Goal: Task Accomplishment & Management: Use online tool/utility

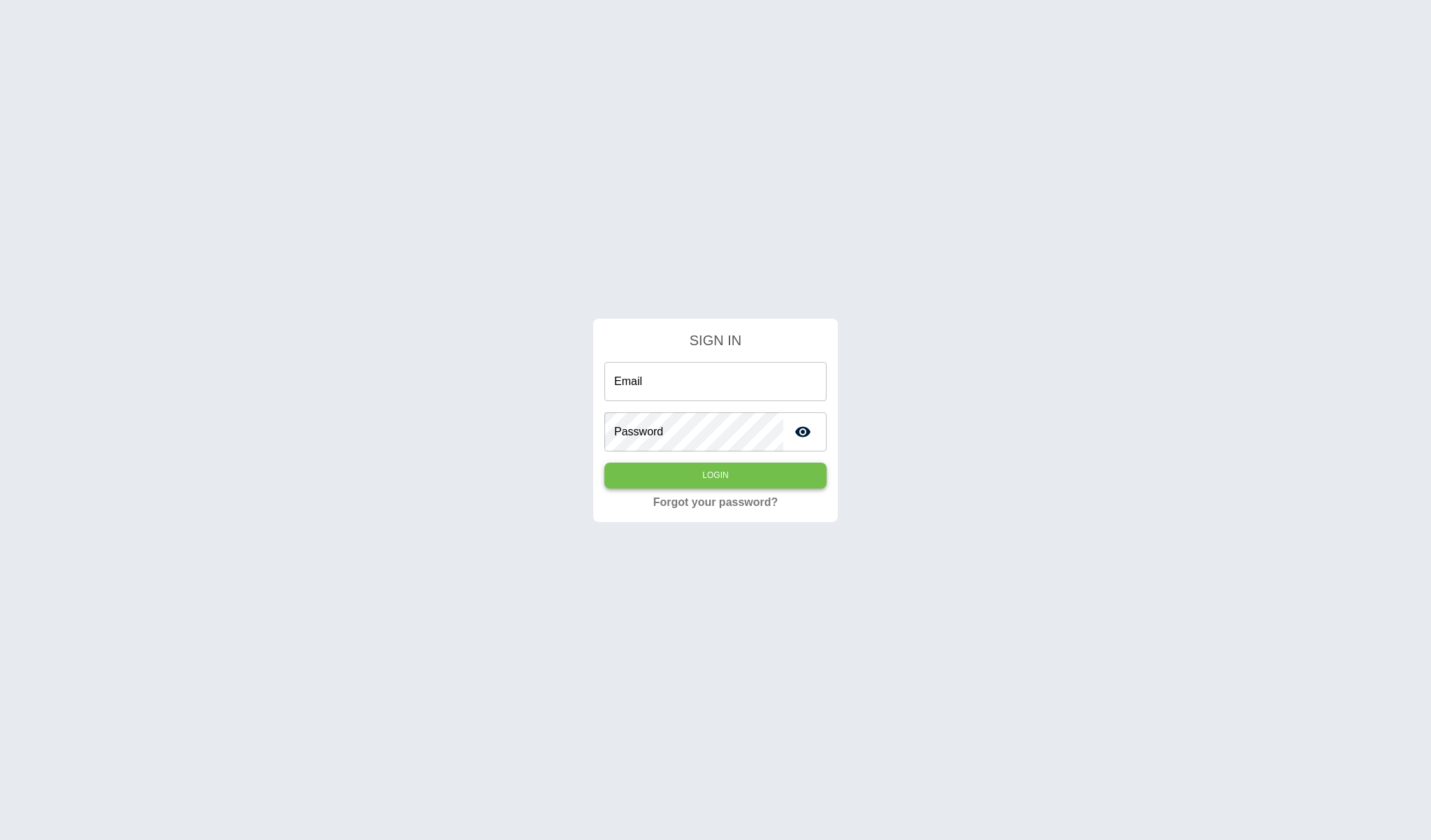
type input "**********"
click at [701, 474] on button "Login" at bounding box center [716, 475] width 223 height 26
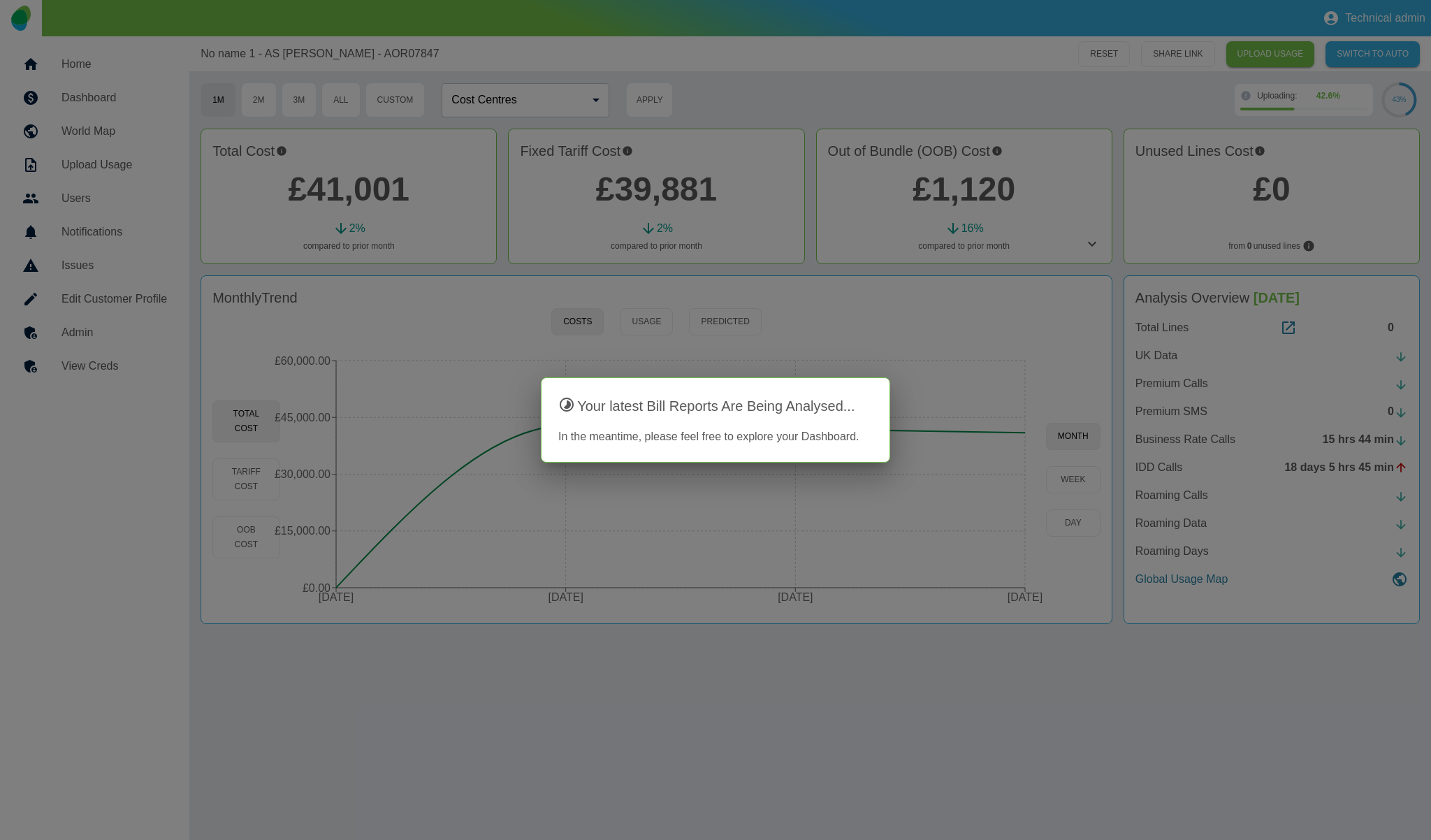
click at [726, 83] on div at bounding box center [716, 420] width 1431 height 840
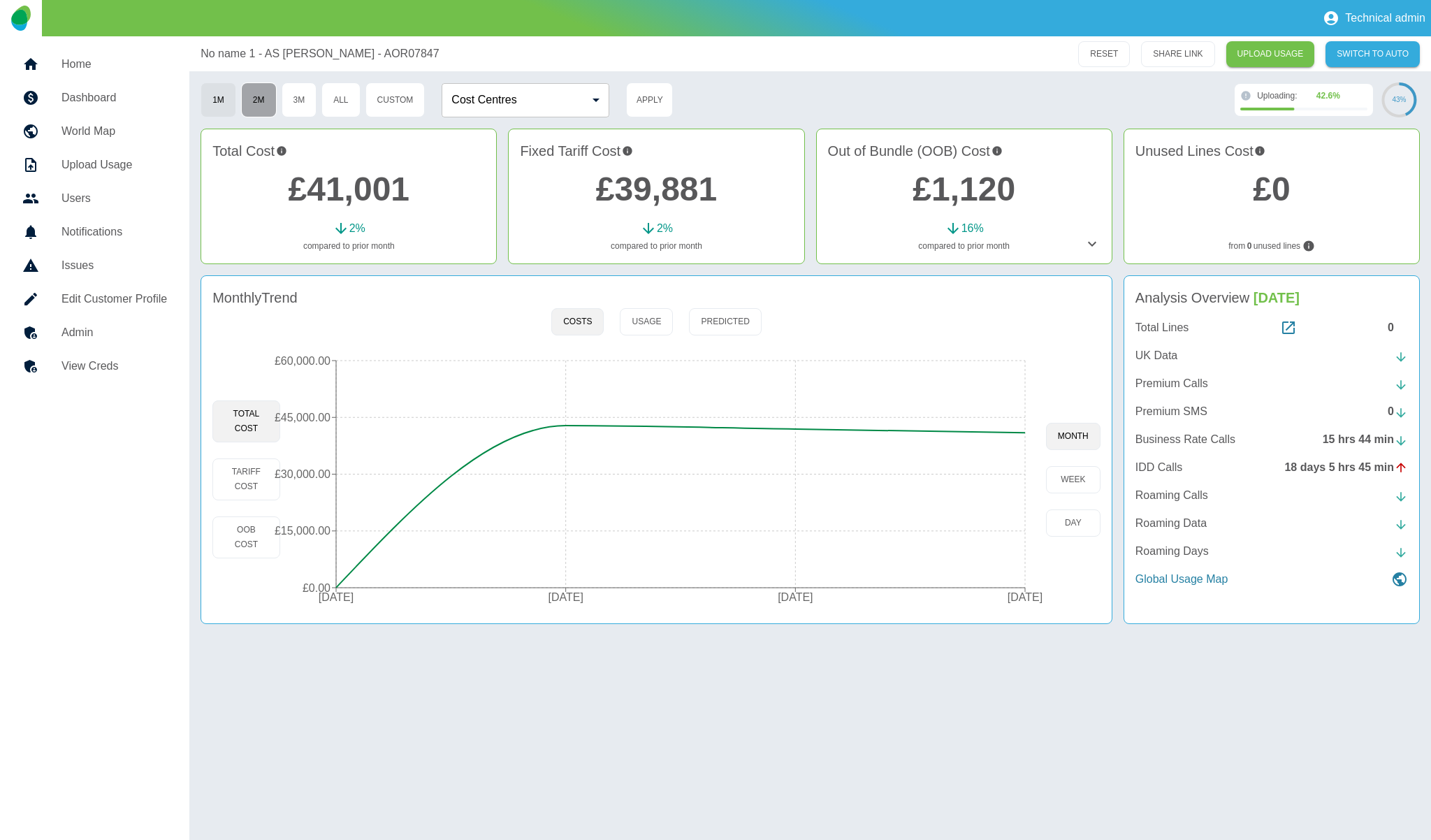
click at [264, 95] on button "2M" at bounding box center [259, 99] width 36 height 35
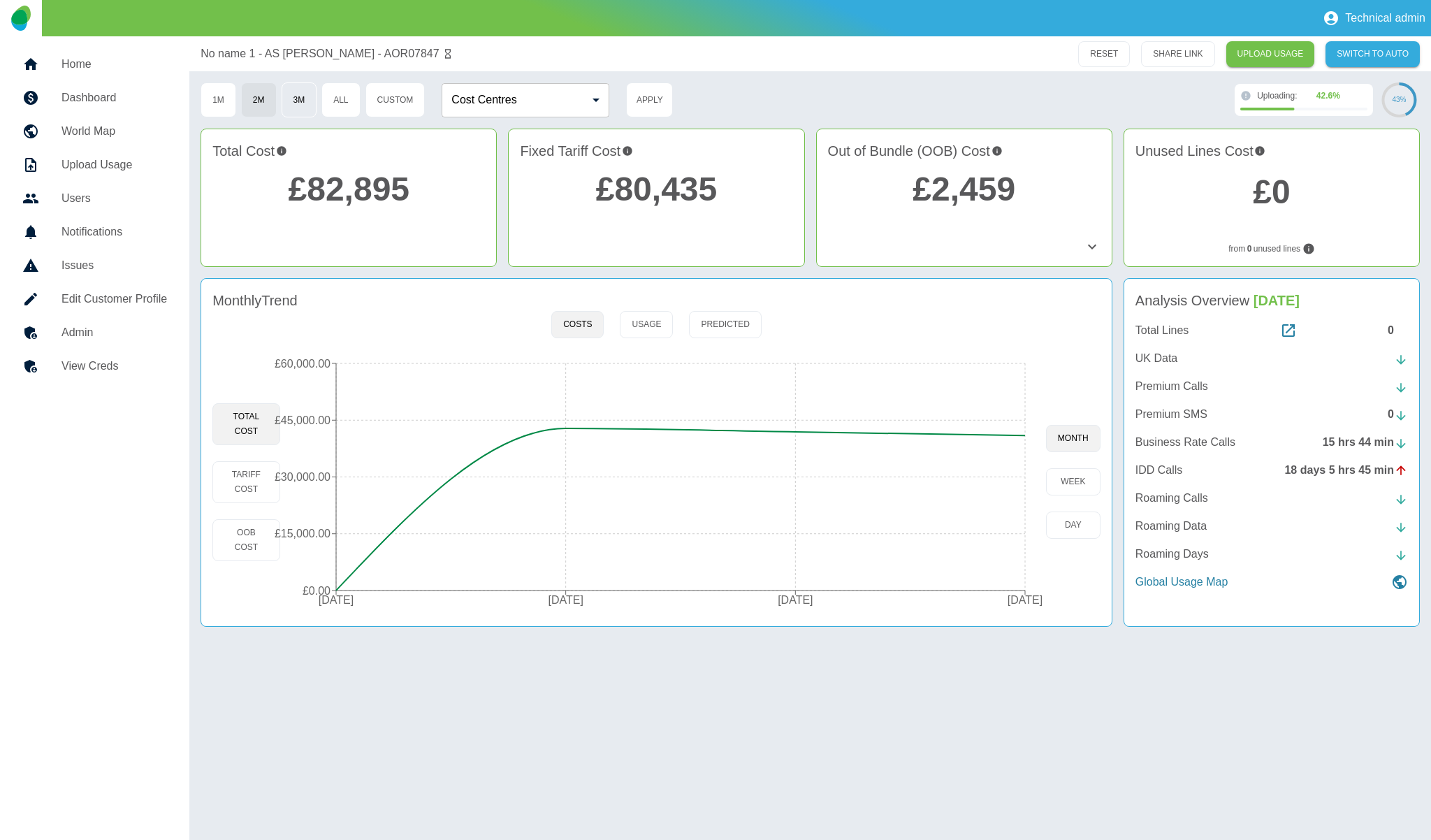
click at [299, 95] on button "3M" at bounding box center [300, 99] width 36 height 35
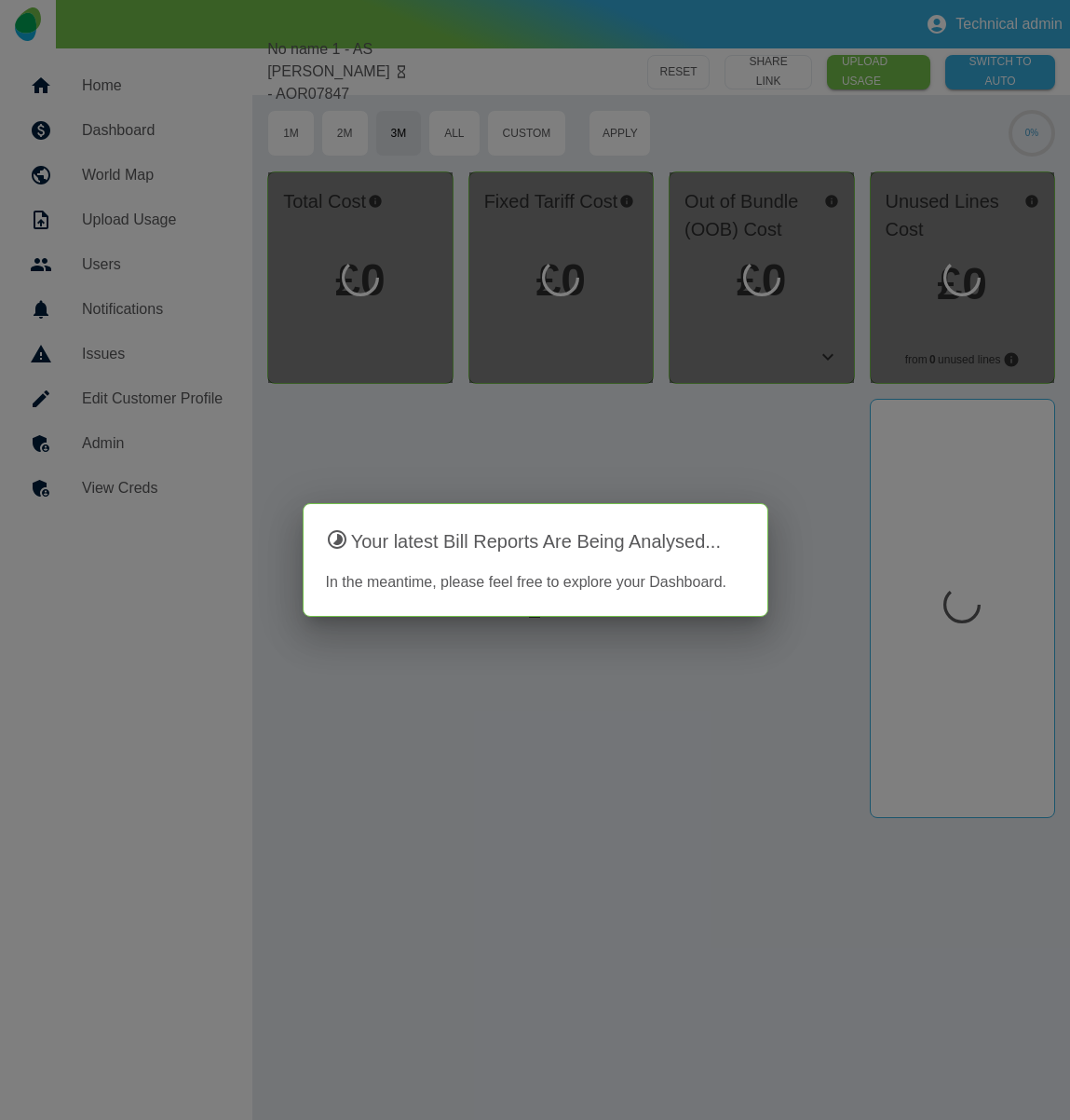
click at [776, 603] on div at bounding box center [535, 560] width 1070 height 1120
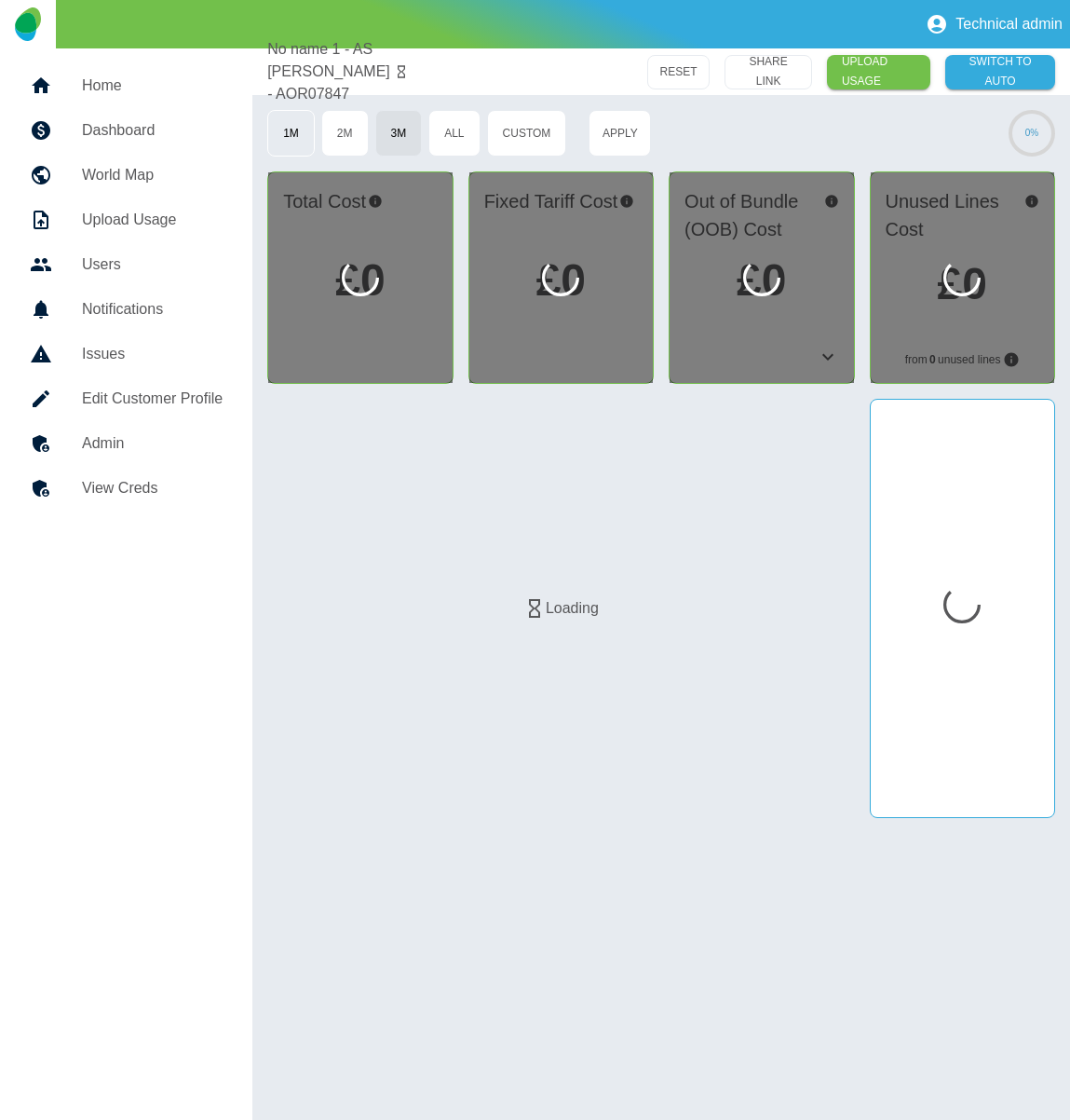
click at [297, 136] on button "1M" at bounding box center [291, 133] width 48 height 47
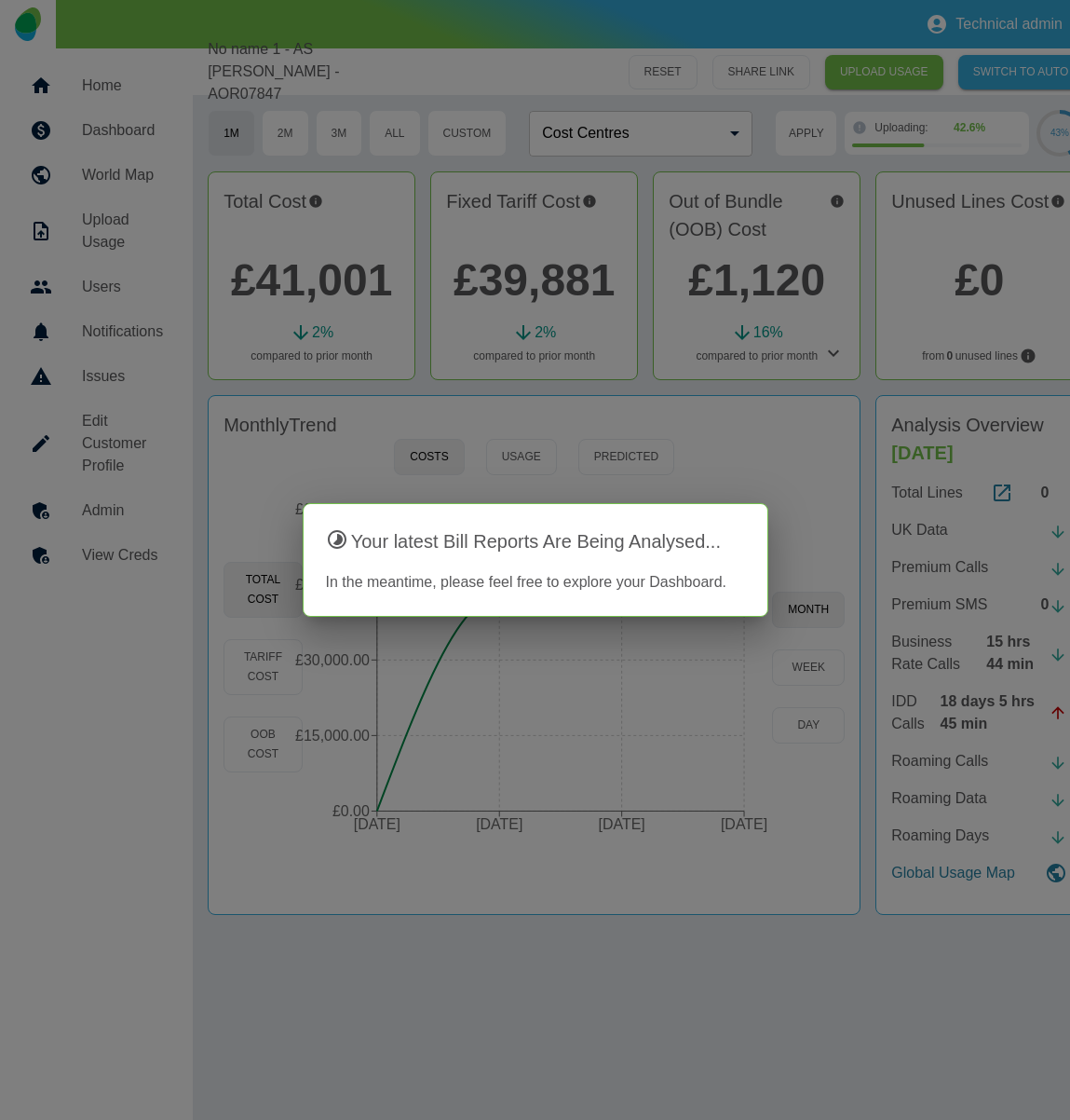
click at [538, 636] on div at bounding box center [535, 560] width 1070 height 1120
click at [806, 617] on div at bounding box center [535, 560] width 1070 height 1120
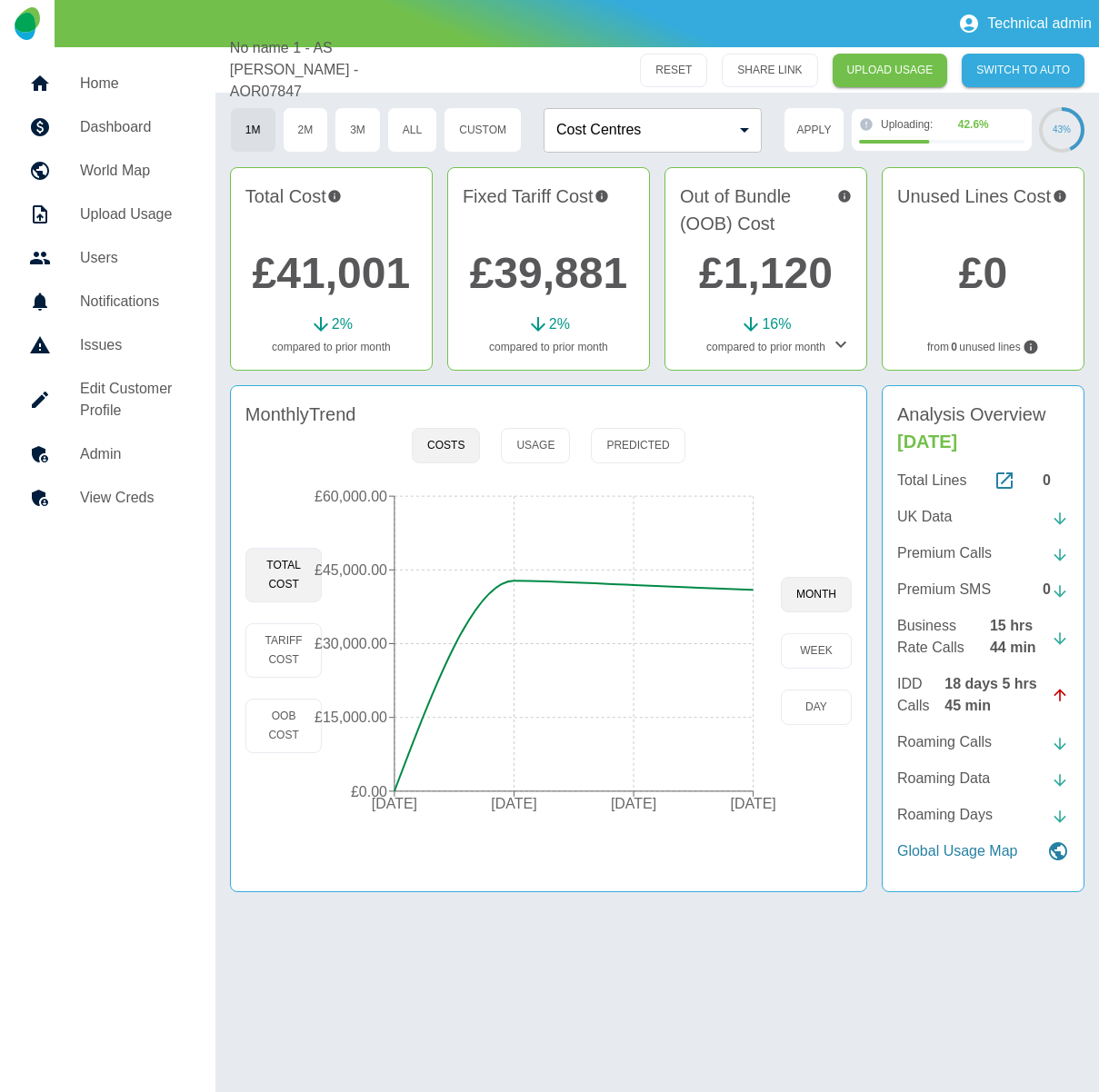
click at [108, 455] on h5 "Admin" at bounding box center [133, 454] width 106 height 21
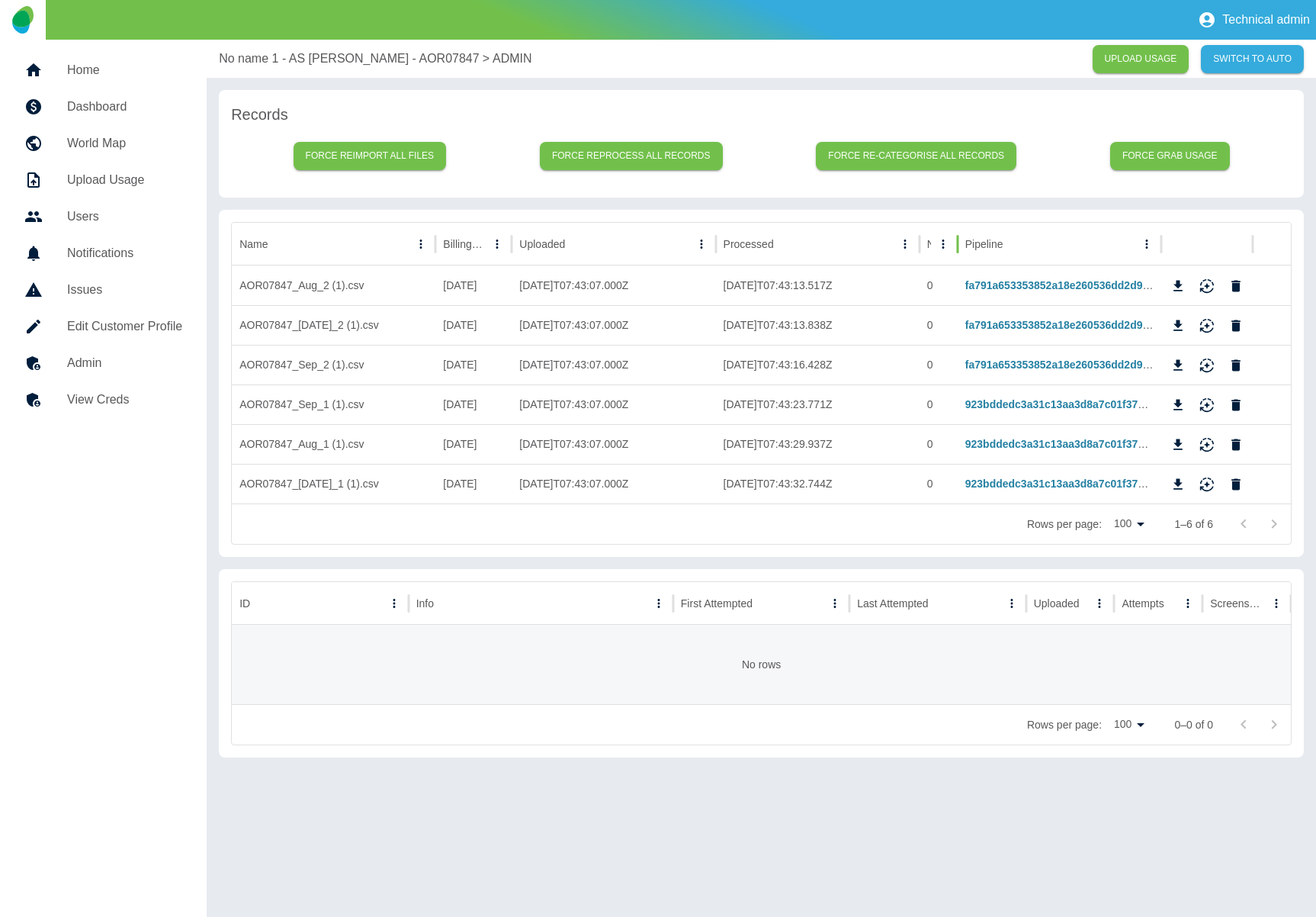
drag, startPoint x: 994, startPoint y: 236, endPoint x: 769, endPoint y: 246, distance: 225.2
click at [703, 246] on div "Name Billing Date Uploaded Processed No. of rows Pipeline" at bounding box center [761, 244] width 1059 height 43
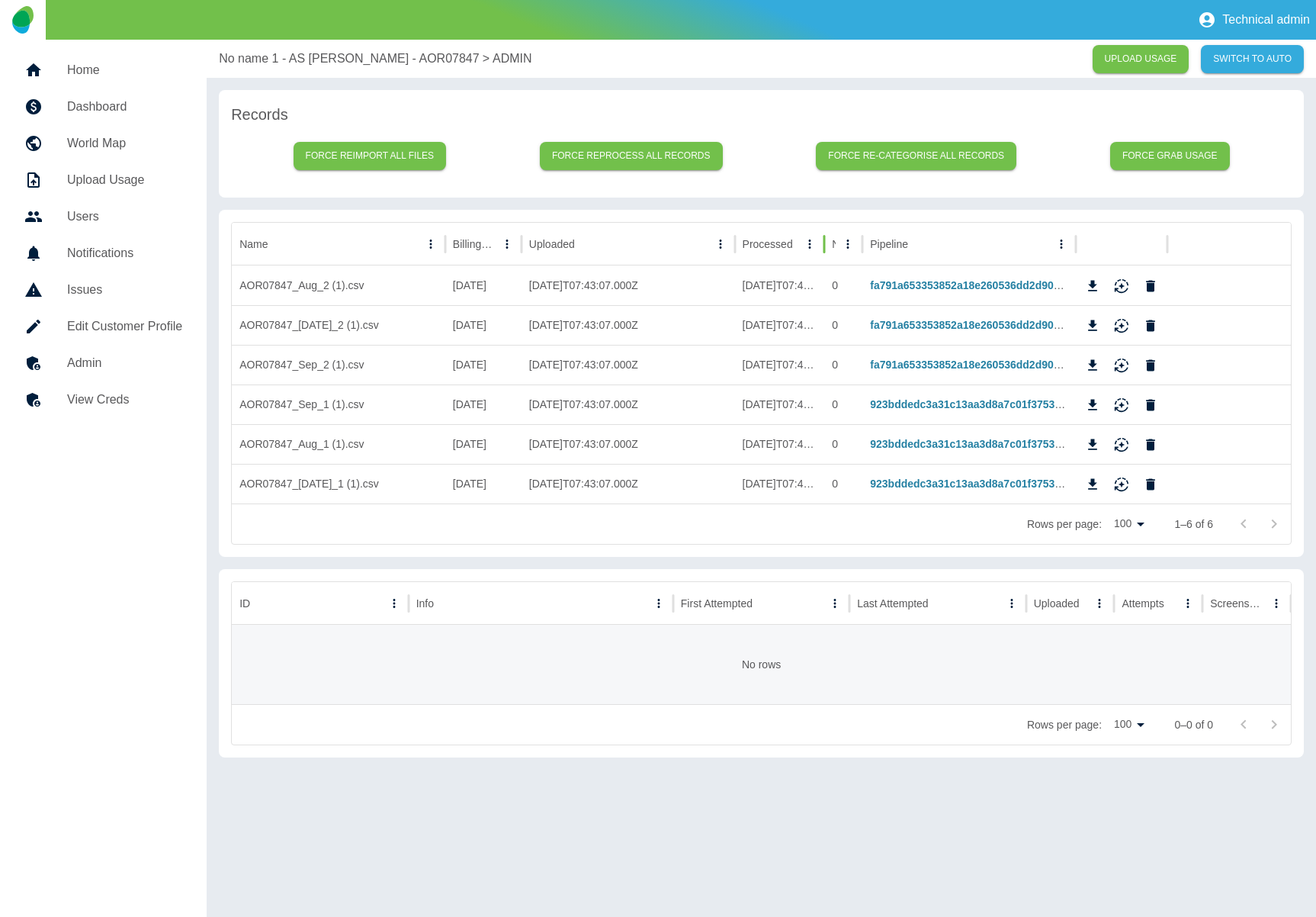
drag, startPoint x: 947, startPoint y: 247, endPoint x: 824, endPoint y: 252, distance: 123.1
click at [824, 252] on div at bounding box center [825, 244] width 8 height 43
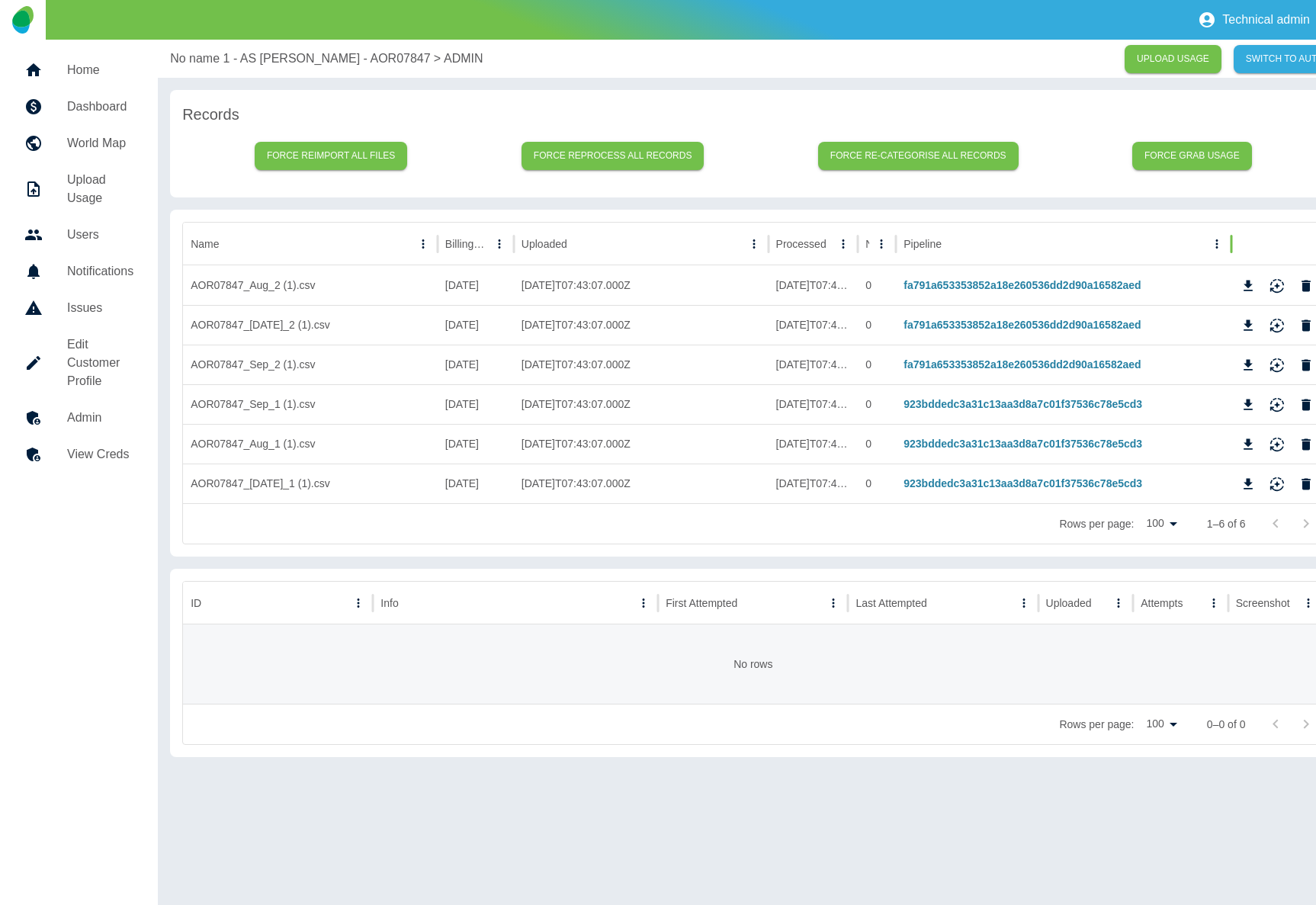
drag, startPoint x: 1200, startPoint y: 241, endPoint x: 1232, endPoint y: 244, distance: 32.1
click at [876, 242] on div at bounding box center [1232, 244] width 8 height 43
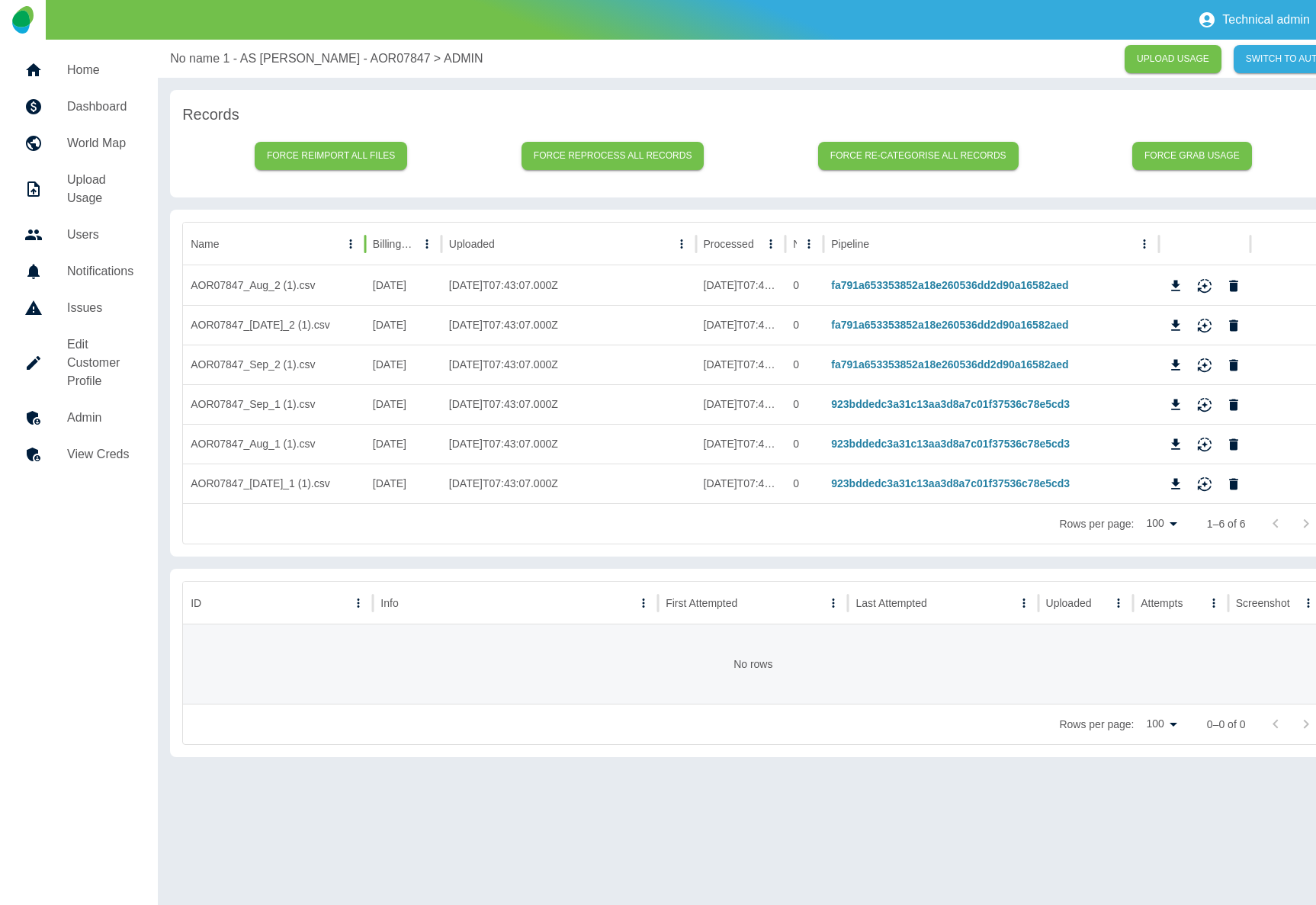
drag, startPoint x: 440, startPoint y: 240, endPoint x: 369, endPoint y: 245, distance: 71.2
click at [369, 245] on div at bounding box center [366, 244] width 8 height 43
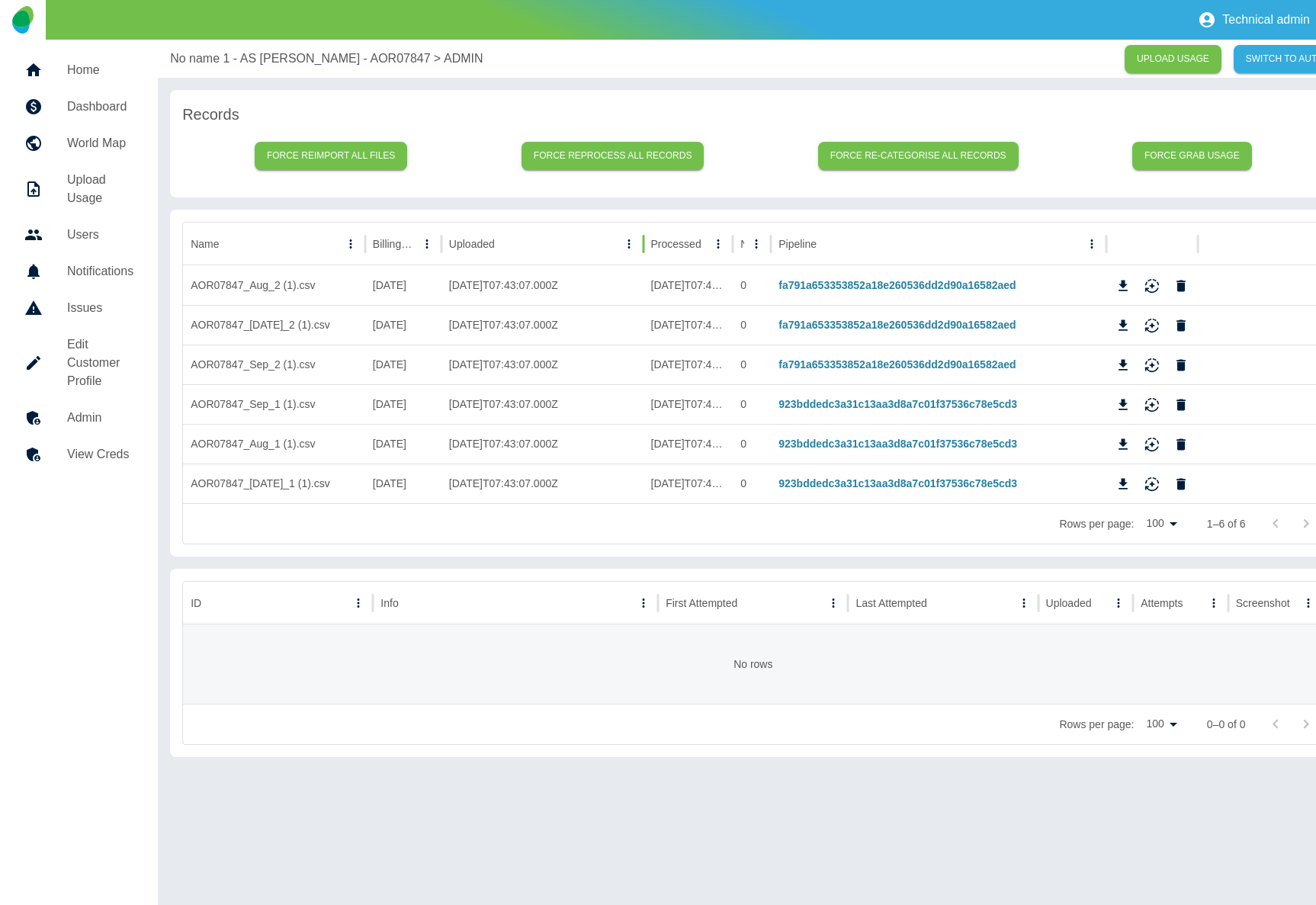
drag, startPoint x: 765, startPoint y: 238, endPoint x: 641, endPoint y: 245, distance: 124.2
click at [641, 245] on div at bounding box center [644, 244] width 8 height 43
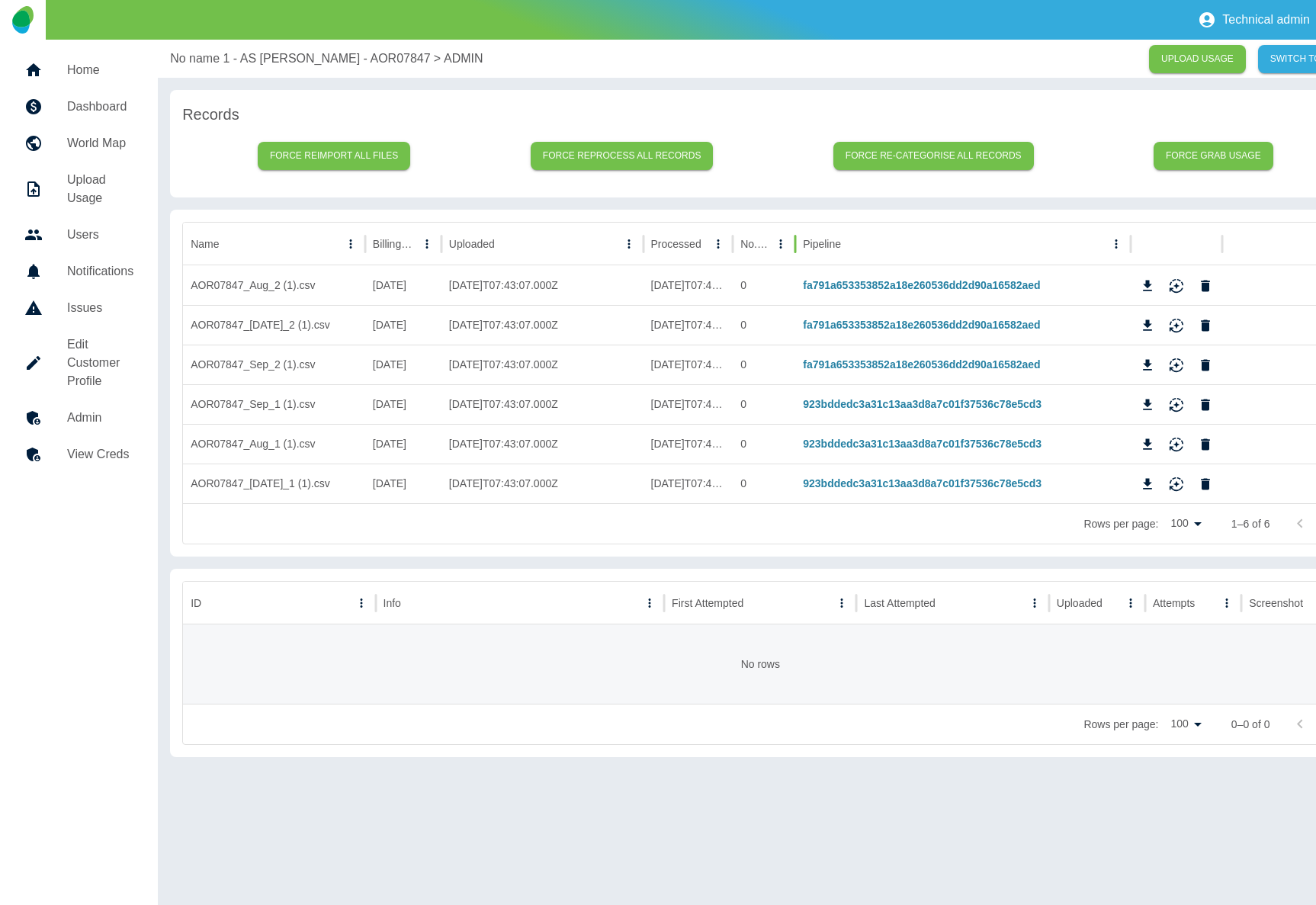
drag, startPoint x: 767, startPoint y: 235, endPoint x: 792, endPoint y: 236, distance: 25.0
click at [792, 236] on div at bounding box center [796, 244] width 8 height 43
drag, startPoint x: 1059, startPoint y: 287, endPoint x: 804, endPoint y: 287, distance: 255.0
click at [804, 287] on div "fa791a653353852a18e260536dd2d90a16582aed" at bounding box center [963, 285] width 336 height 40
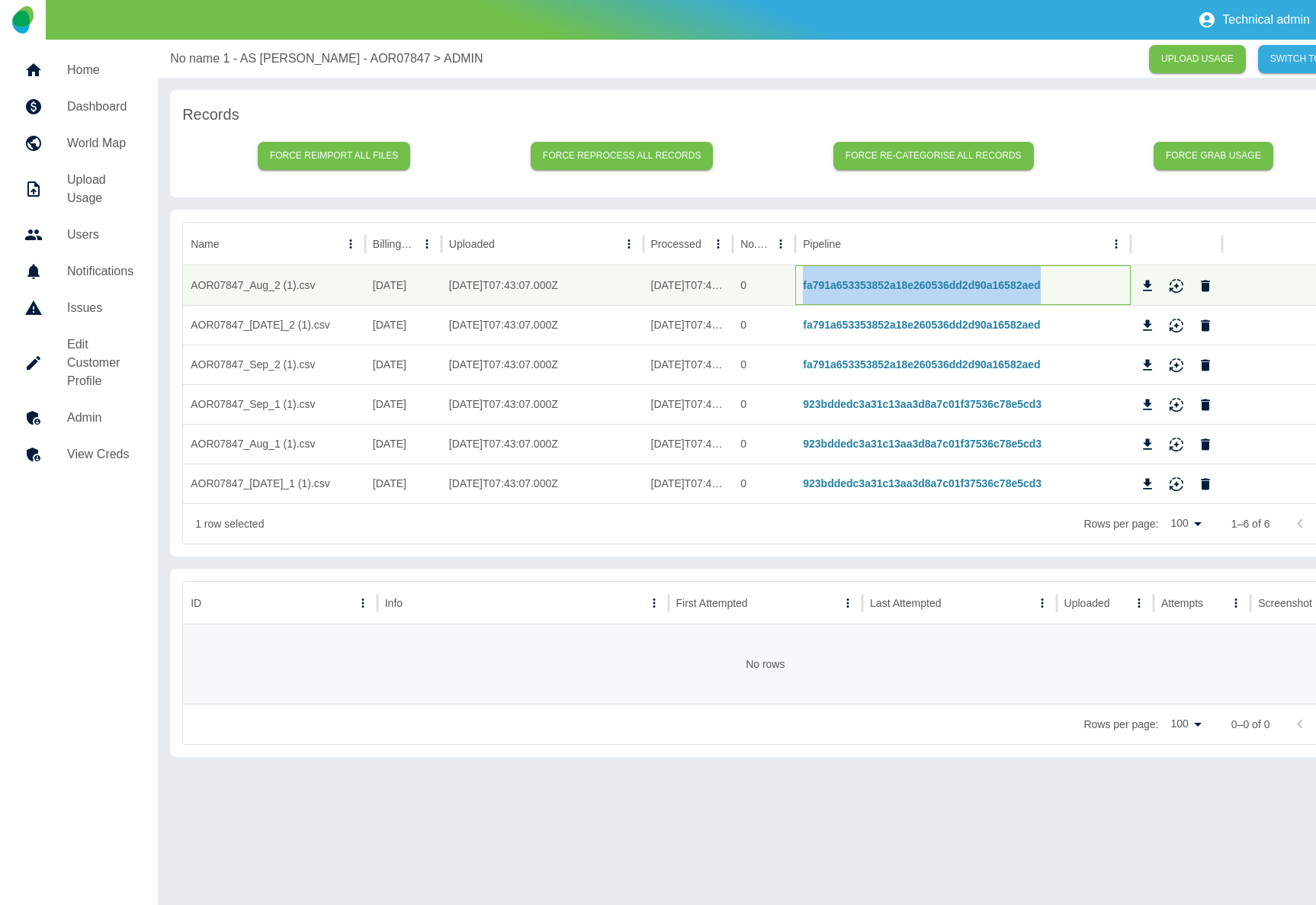
copy link "fa791a653353852a18e260536dd2d90a16582aed"
click at [876, 286] on div "fa791a653353852a18e260536dd2d90a16582aed" at bounding box center [963, 285] width 336 height 40
drag, startPoint x: 1044, startPoint y: 285, endPoint x: 804, endPoint y: 283, distance: 240.0
click at [804, 283] on div "fa791a653353852a18e260536dd2d90a16582aed" at bounding box center [963, 285] width 336 height 40
copy link "fa791a653353852a18e260536dd2d90a16582aed"
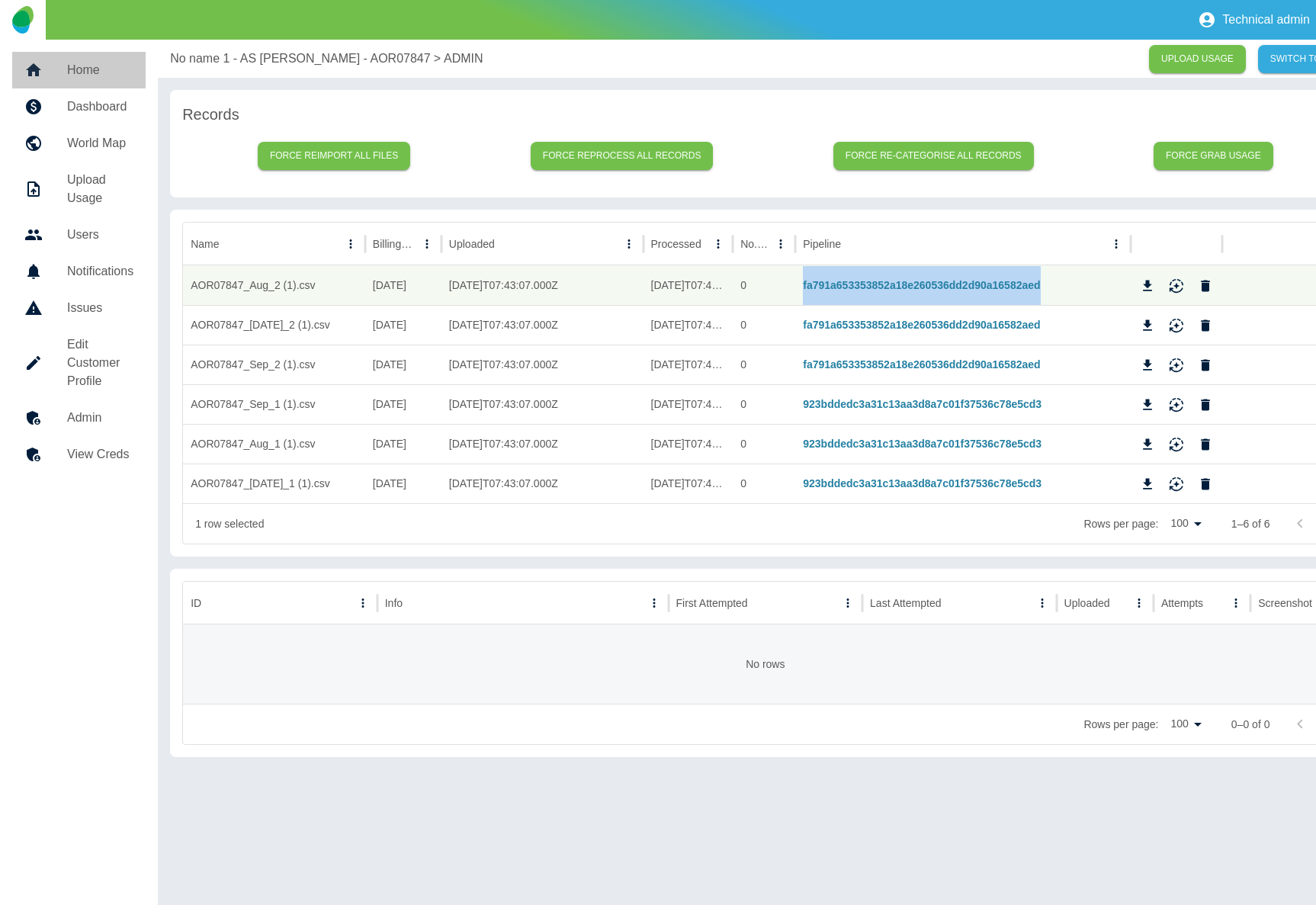
click at [78, 67] on h5 "Home" at bounding box center [100, 69] width 66 height 18
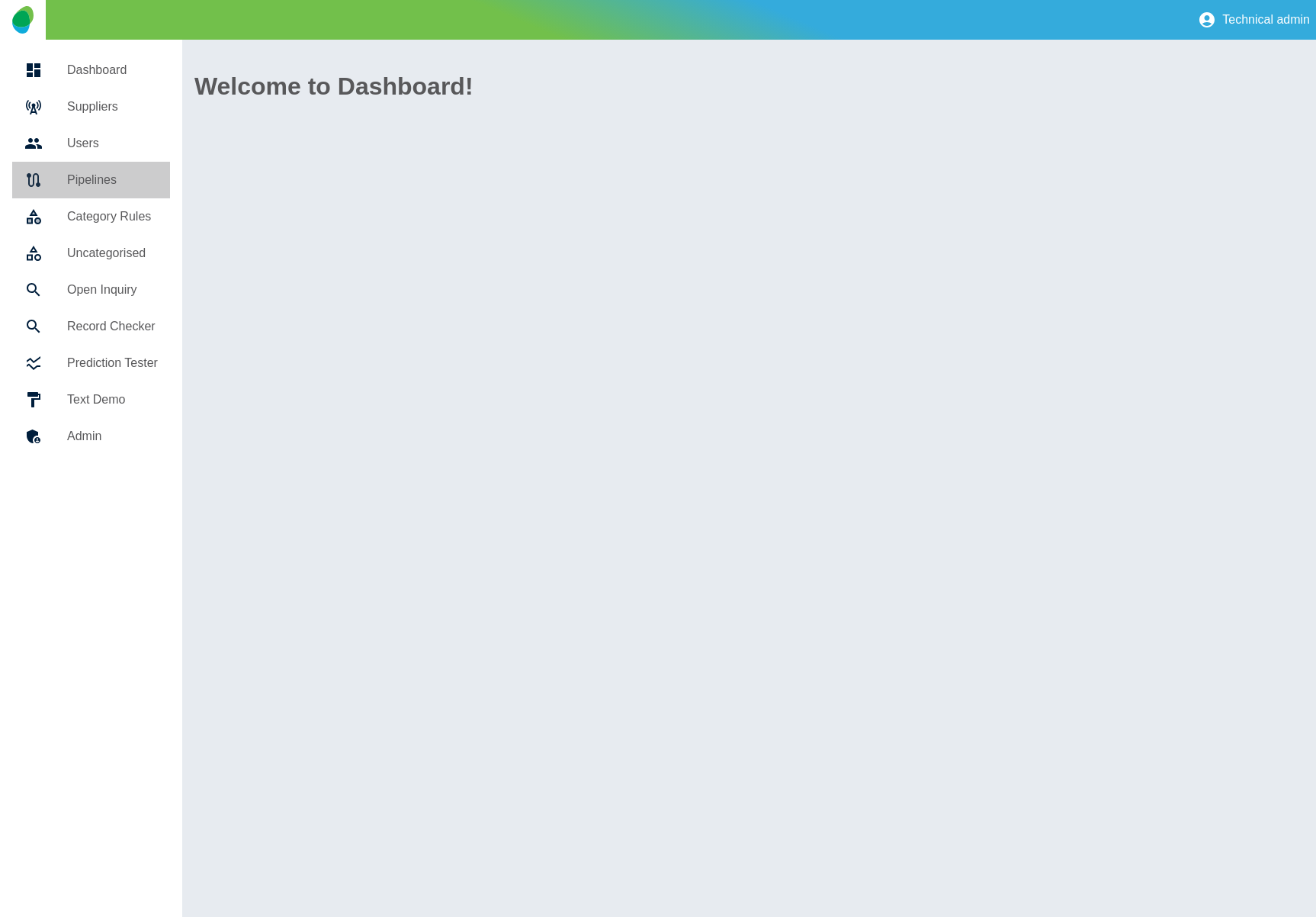
click at [104, 184] on h5 "Pipelines" at bounding box center [112, 180] width 91 height 18
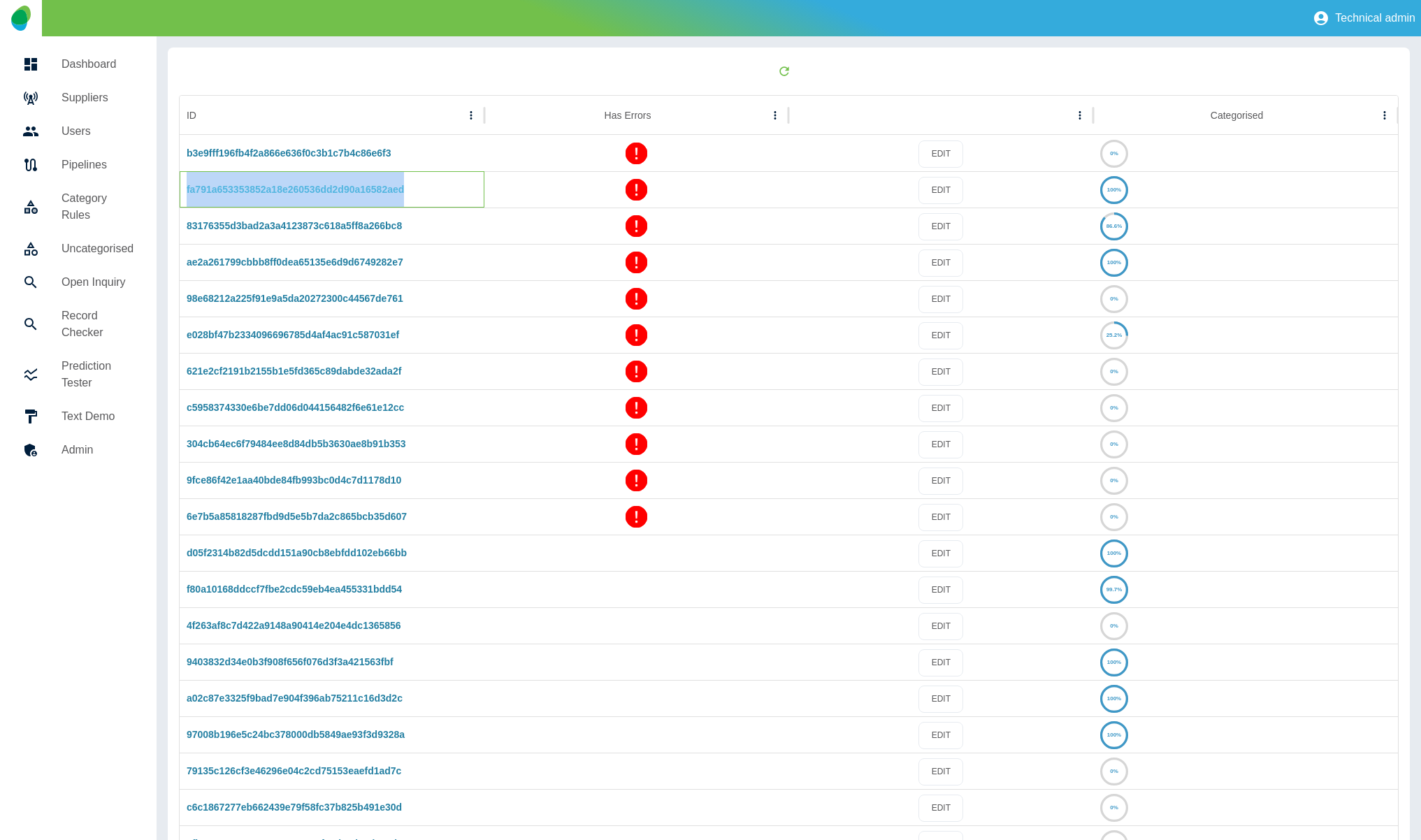
drag, startPoint x: 403, startPoint y: 190, endPoint x: 187, endPoint y: 192, distance: 216.0
click at [187, 192] on div "fa791a653353852a18e260536dd2d90a16582aed" at bounding box center [332, 189] width 305 height 36
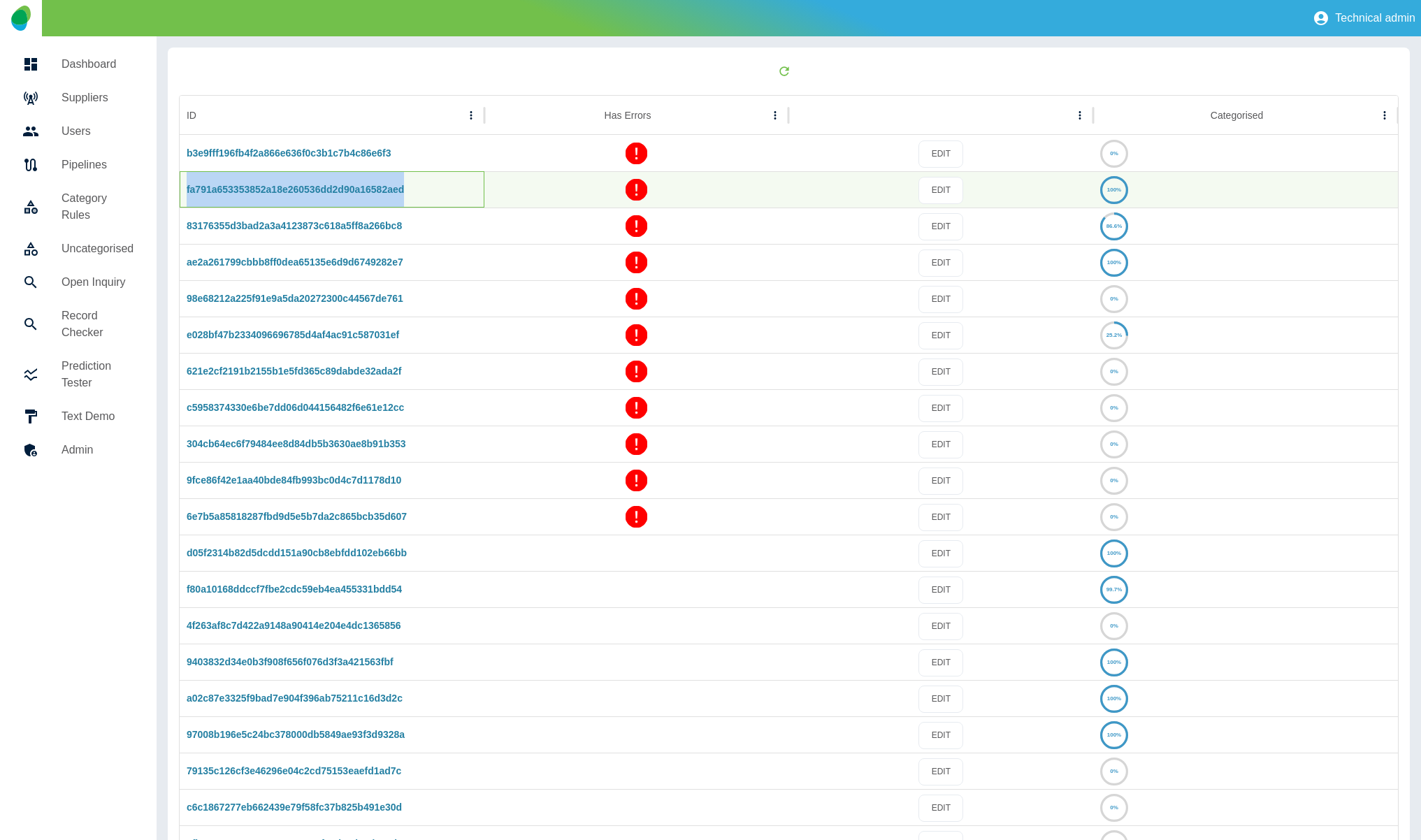
copy link "fa791a653353852a18e260536dd2d90a16582aed"
click at [637, 190] on icon at bounding box center [636, 189] width 21 height 21
click at [316, 187] on link "fa791a653353852a18e260536dd2d90a16582aed" at bounding box center [296, 190] width 218 height 11
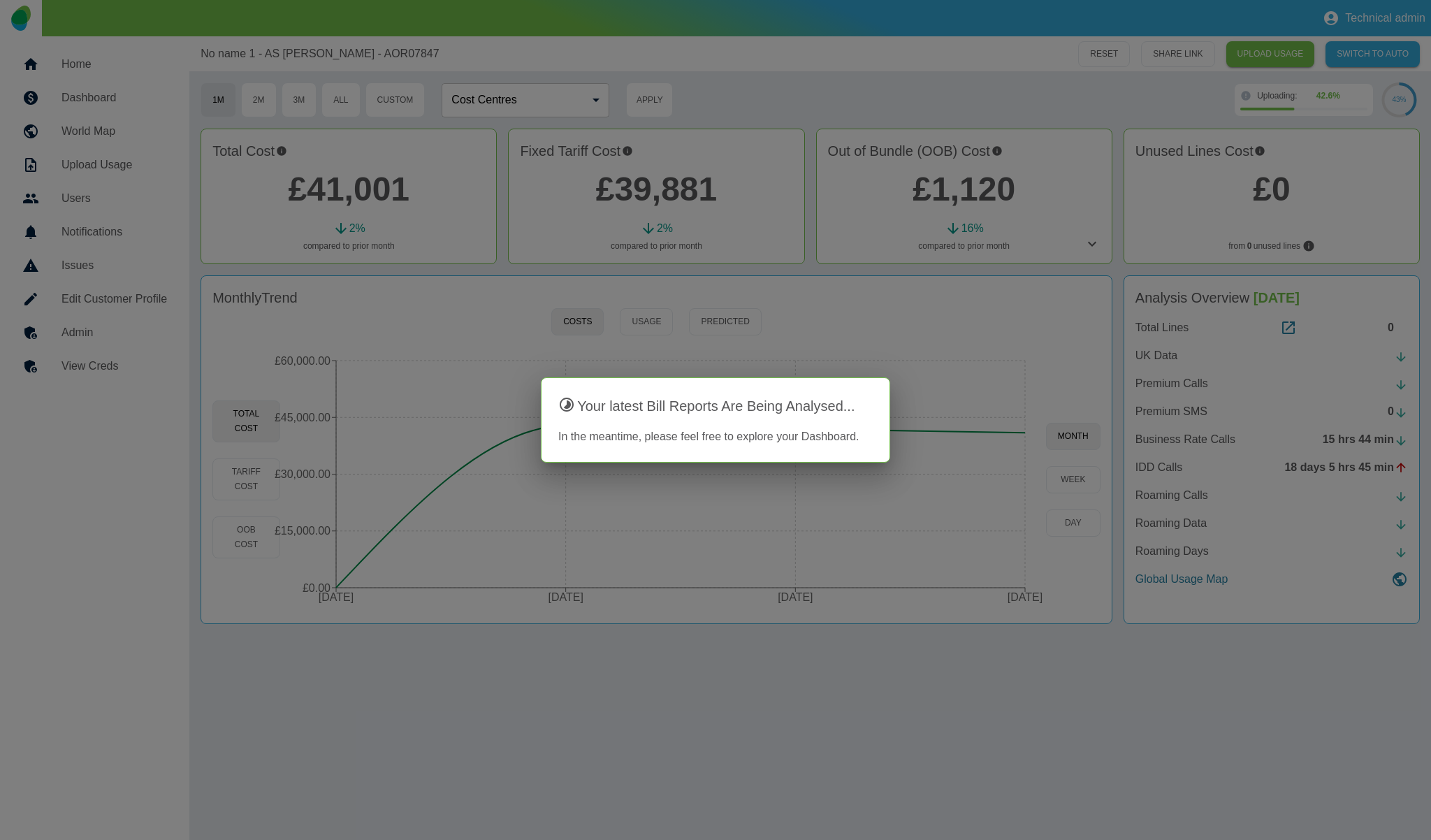
click at [104, 335] on div at bounding box center [716, 420] width 1431 height 840
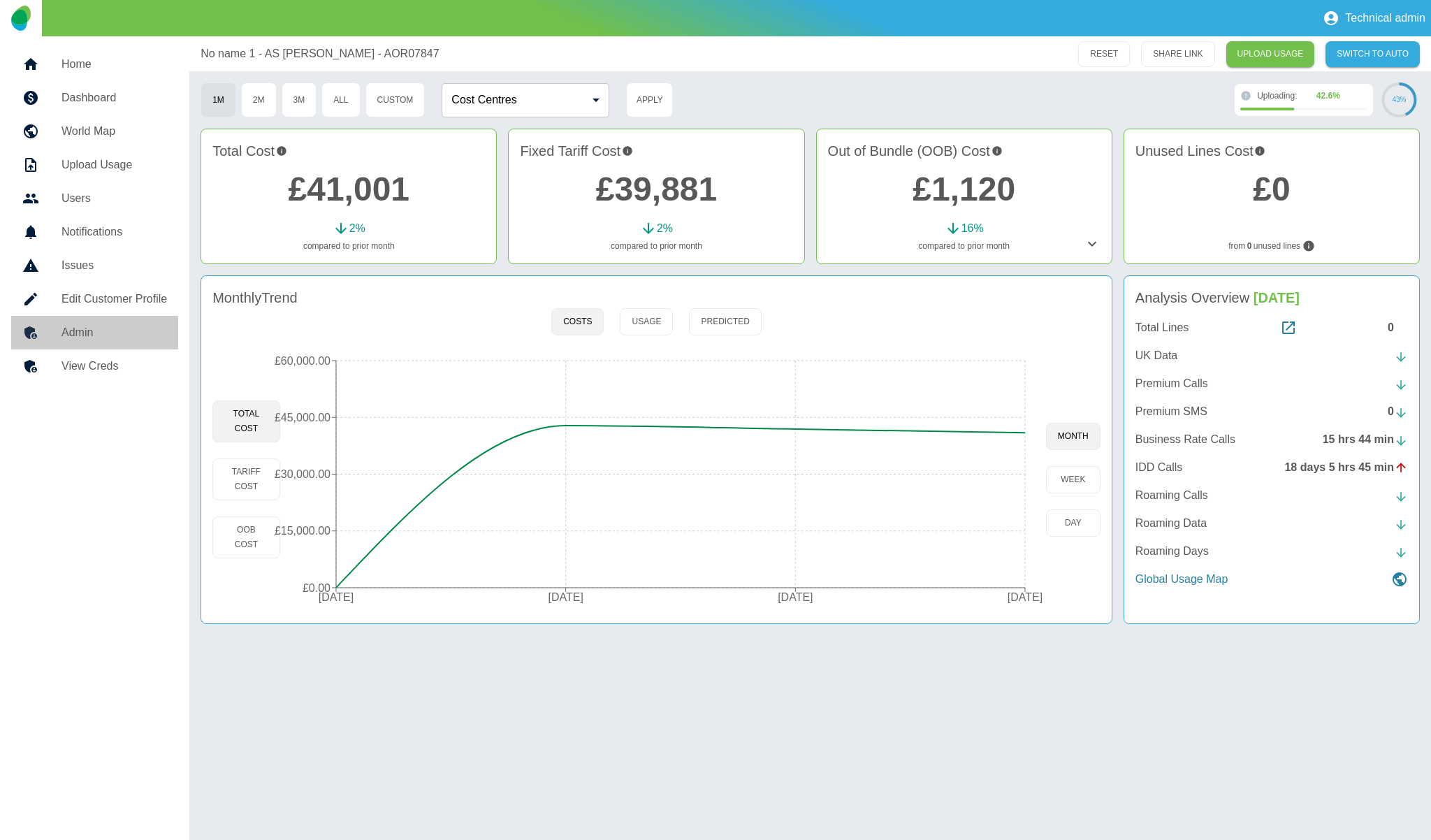
click at [99, 333] on h5 "Admin" at bounding box center [114, 332] width 105 height 16
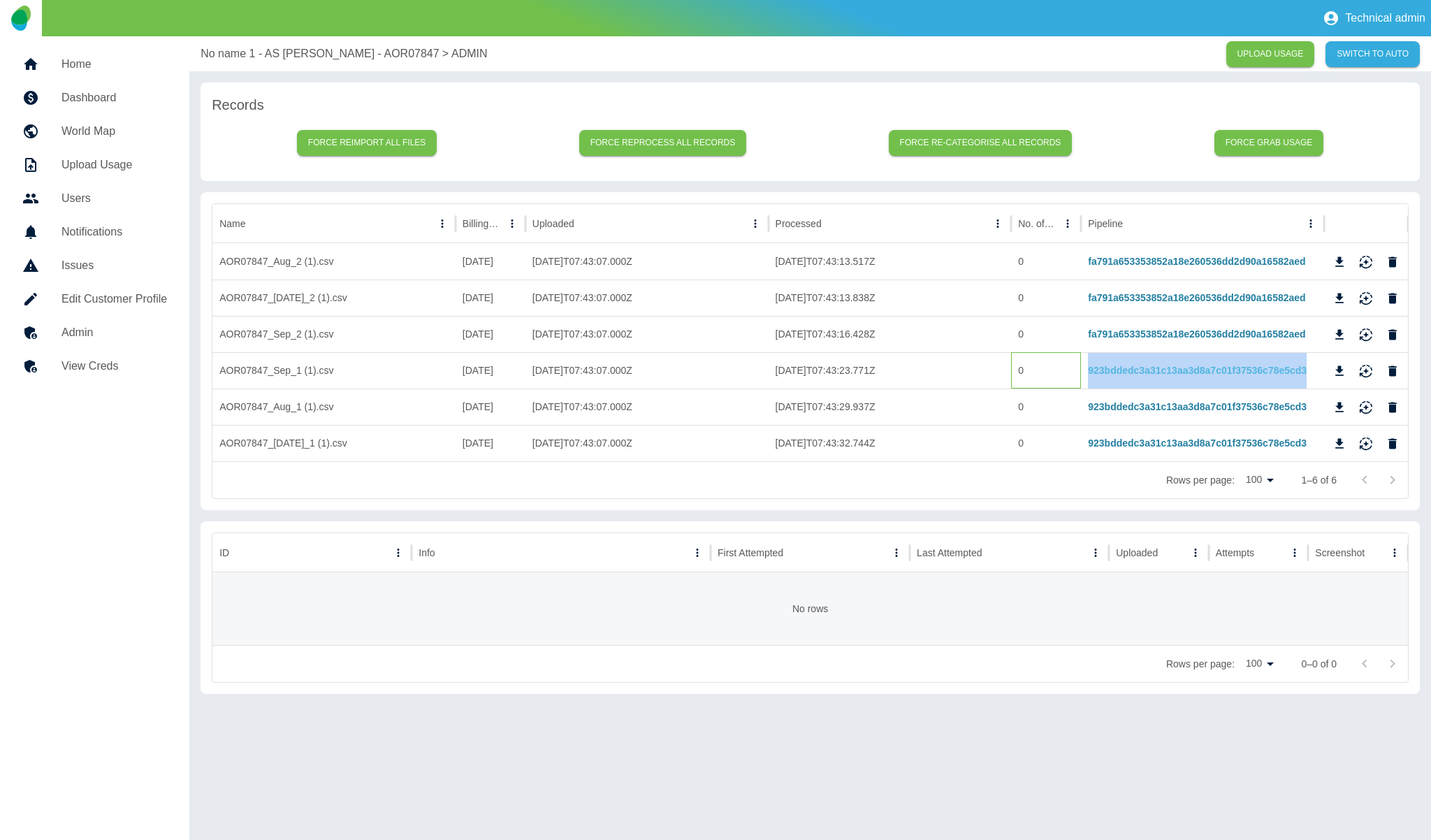
drag, startPoint x: 1079, startPoint y: 373, endPoint x: 1306, endPoint y: 372, distance: 227.0
click at [1306, 372] on div "AOR07847_Sep_1 (1).csv 04/10/2024 2025-09-28T07:43:07.000Z 2025-09-28T07:43:23.…" at bounding box center [810, 370] width 1196 height 36
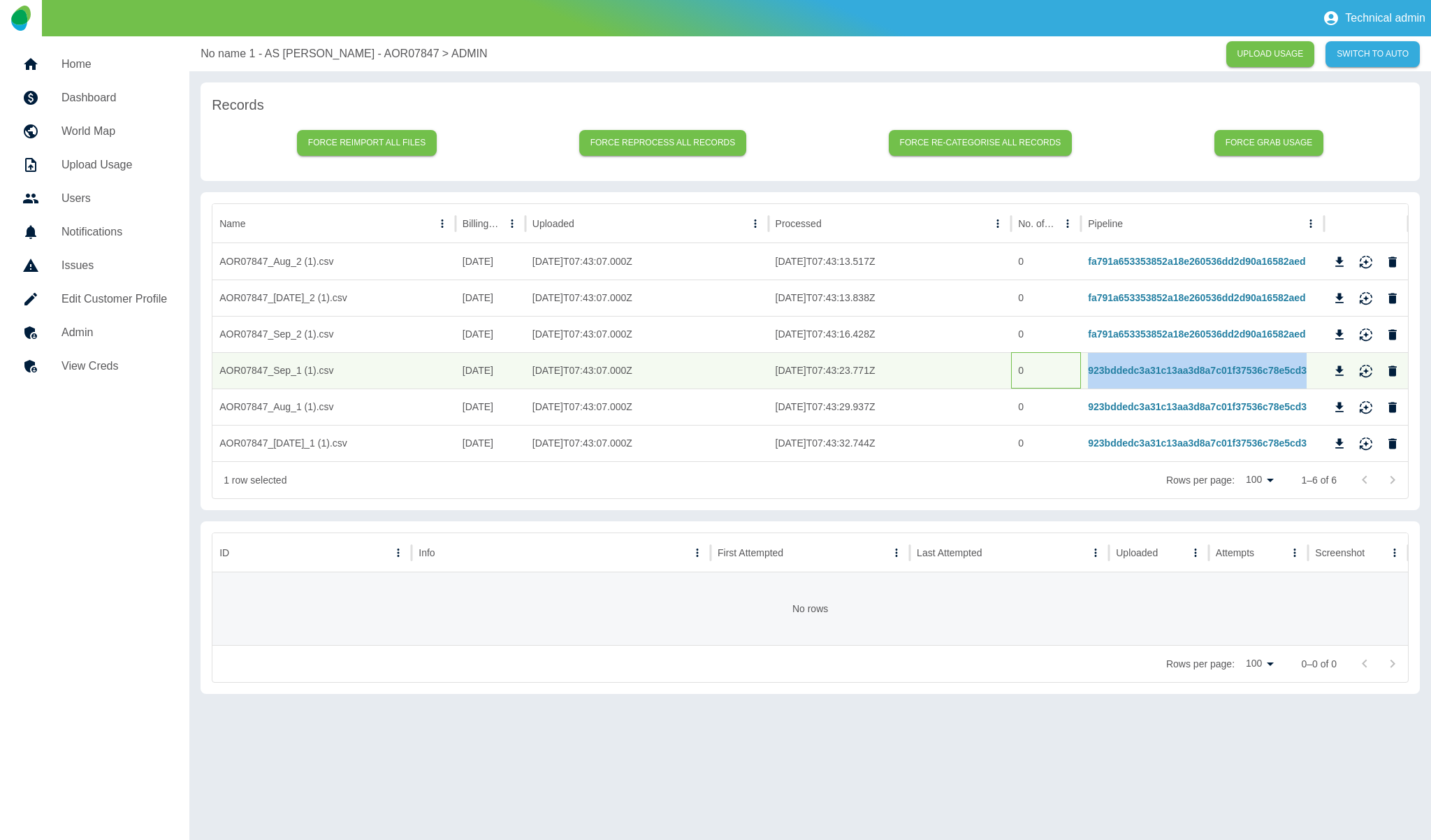
copy div "923bddedc3a31c13aa3d8a7c01f37536c78e5cd3"
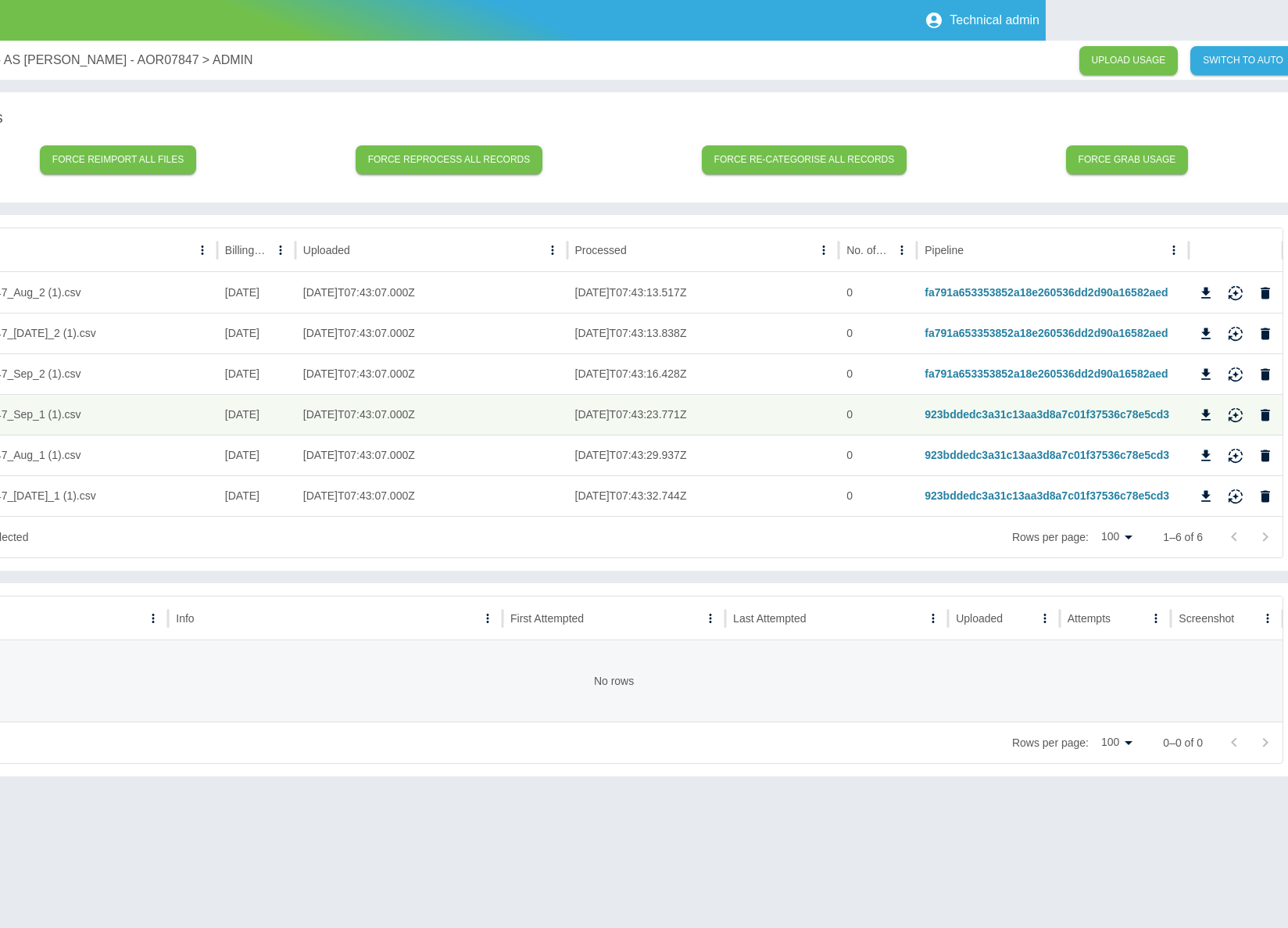
scroll to position [0, 231]
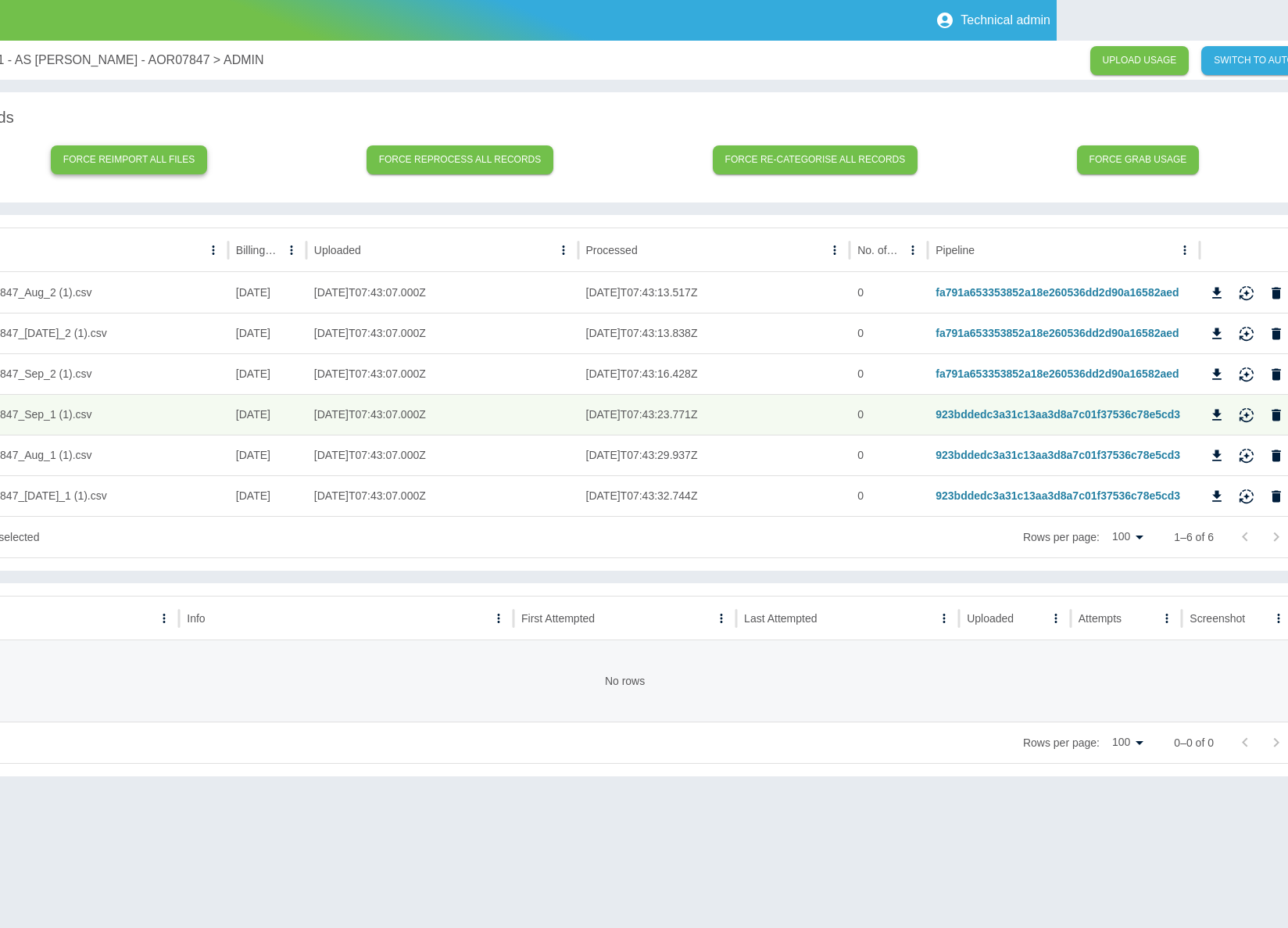
click at [155, 159] on button "Force reimport all files" at bounding box center [129, 160] width 157 height 29
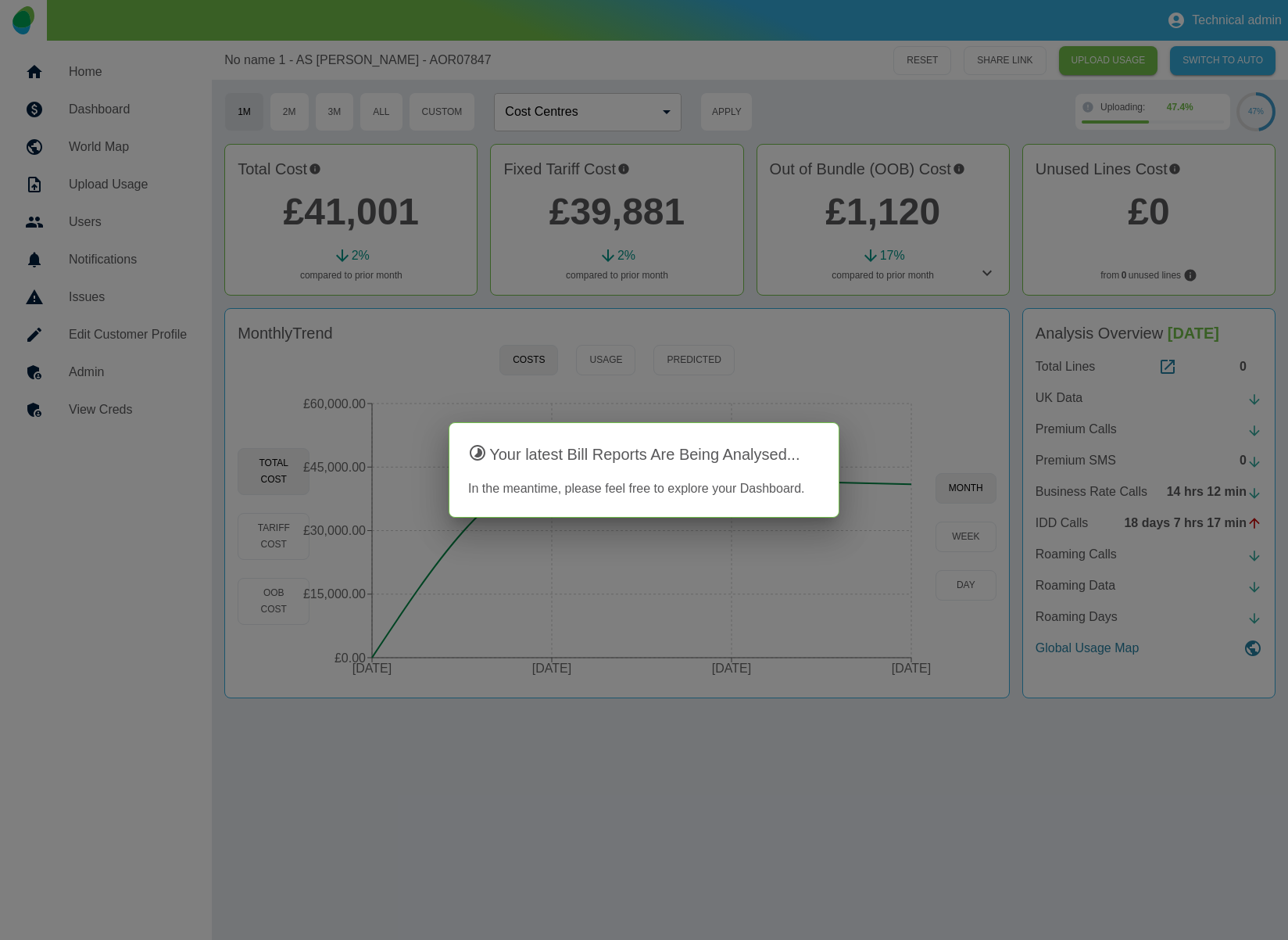
click at [731, 298] on div at bounding box center [644, 470] width 1288 height 940
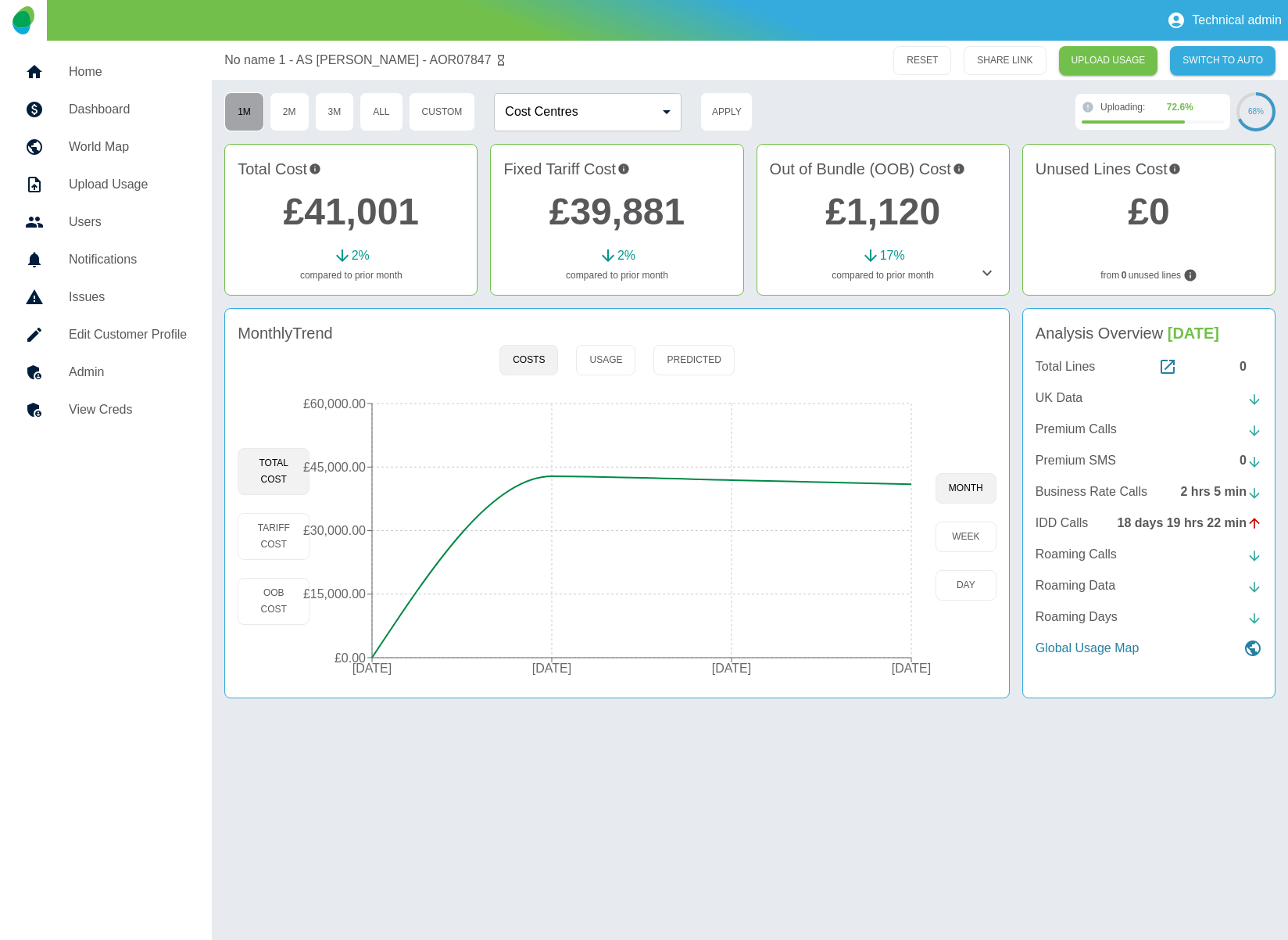
click at [247, 112] on button "1M" at bounding box center [244, 111] width 40 height 39
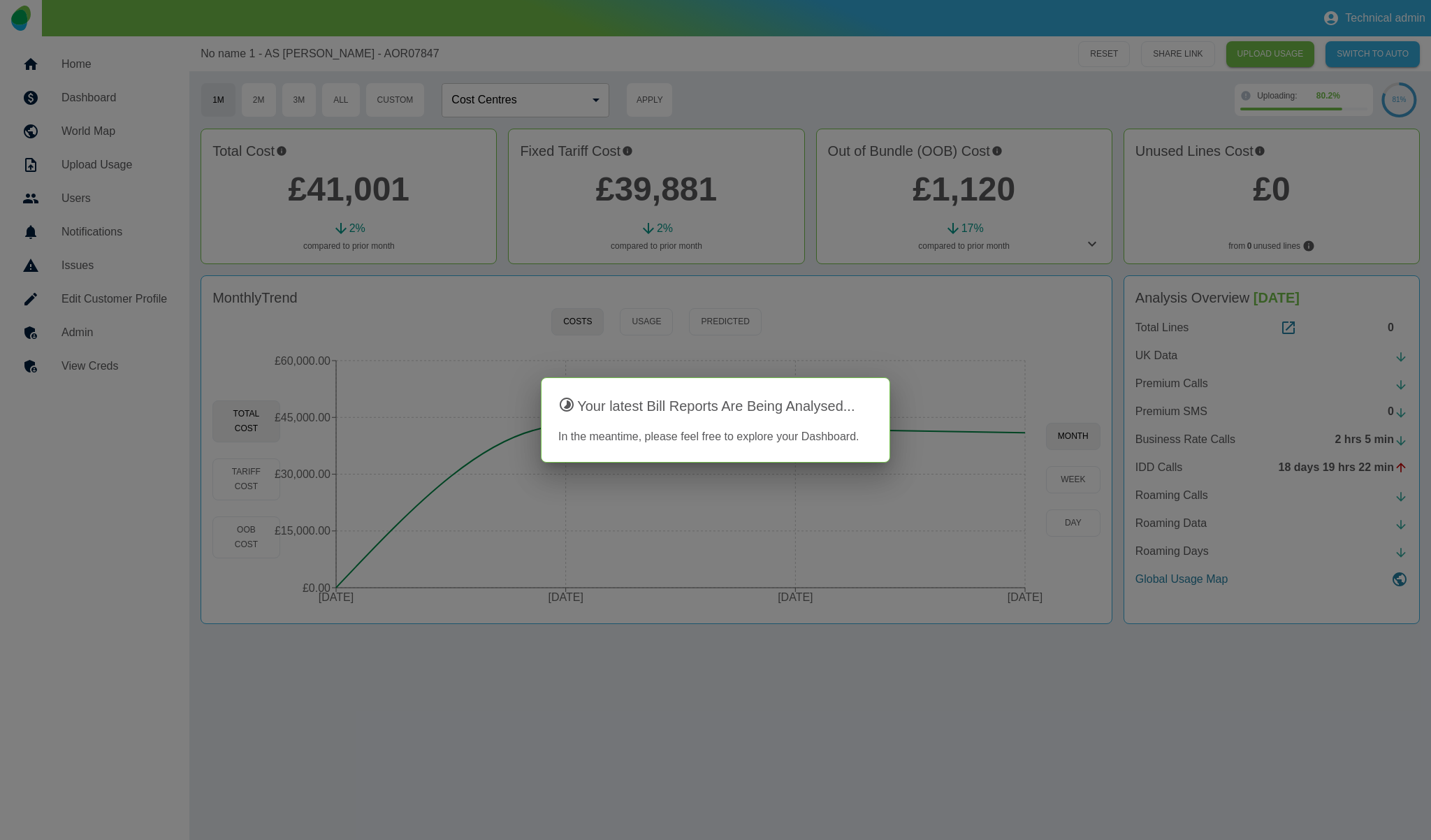
click at [731, 82] on div at bounding box center [716, 420] width 1431 height 840
click at [818, 109] on div at bounding box center [716, 420] width 1431 height 840
click at [760, 84] on div at bounding box center [716, 420] width 1431 height 840
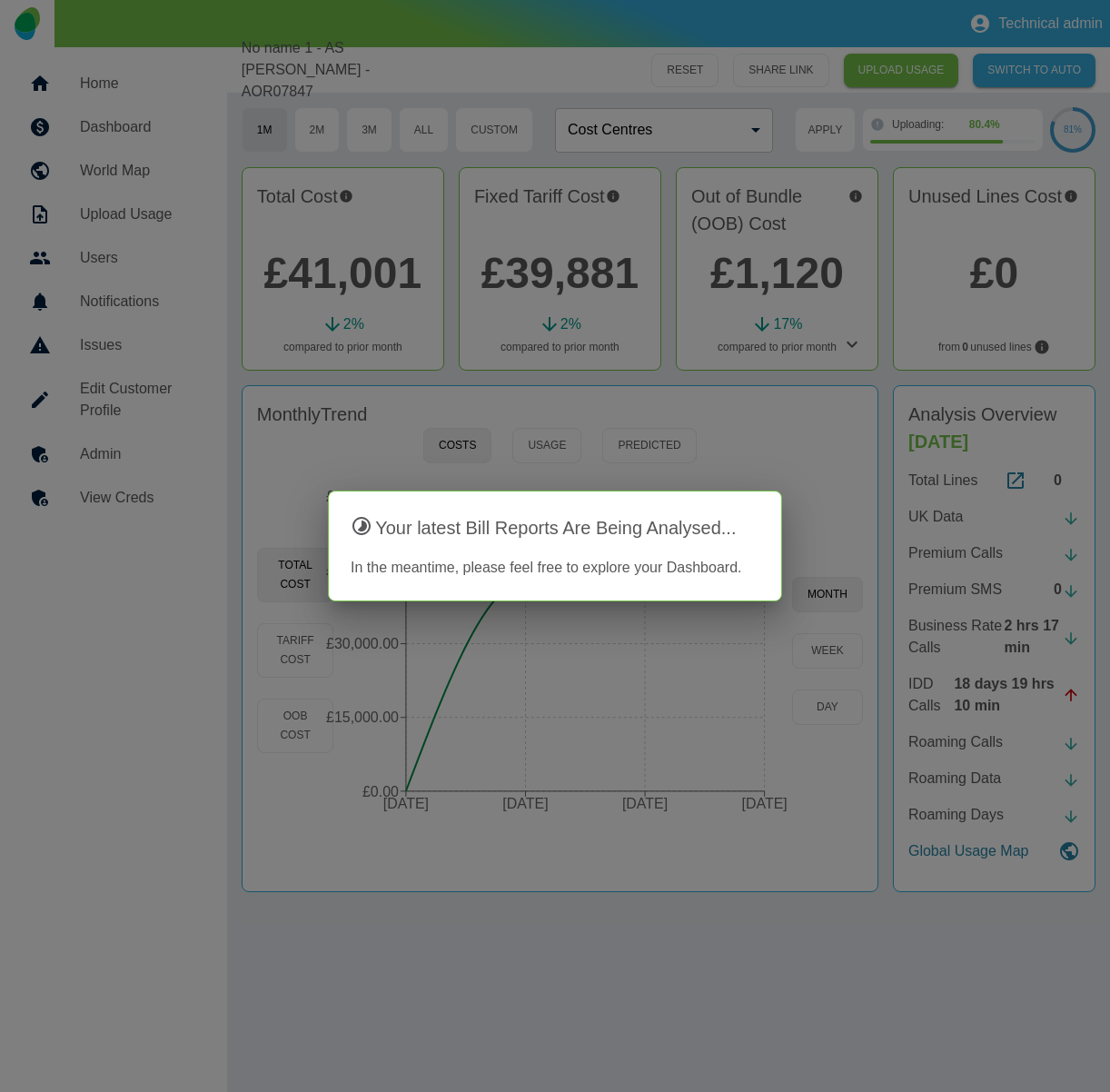
click at [651, 547] on div "Your latest Bill Reports Are Being Analysed... In the meantime, please feel fre…" at bounding box center [555, 545] width 454 height 111
click at [746, 503] on div "Your latest Bill Reports Are Being Analysed... In the meantime, please feel fre…" at bounding box center [555, 545] width 454 height 111
click at [729, 528] on h2 "Your latest Bill Reports Are Being Analysed..." at bounding box center [555, 527] width 408 height 29
click at [711, 586] on div "Your latest Bill Reports Are Being Analysed... In the meantime, please feel fre…" at bounding box center [555, 545] width 454 height 111
click at [712, 623] on div at bounding box center [555, 546] width 1110 height 1092
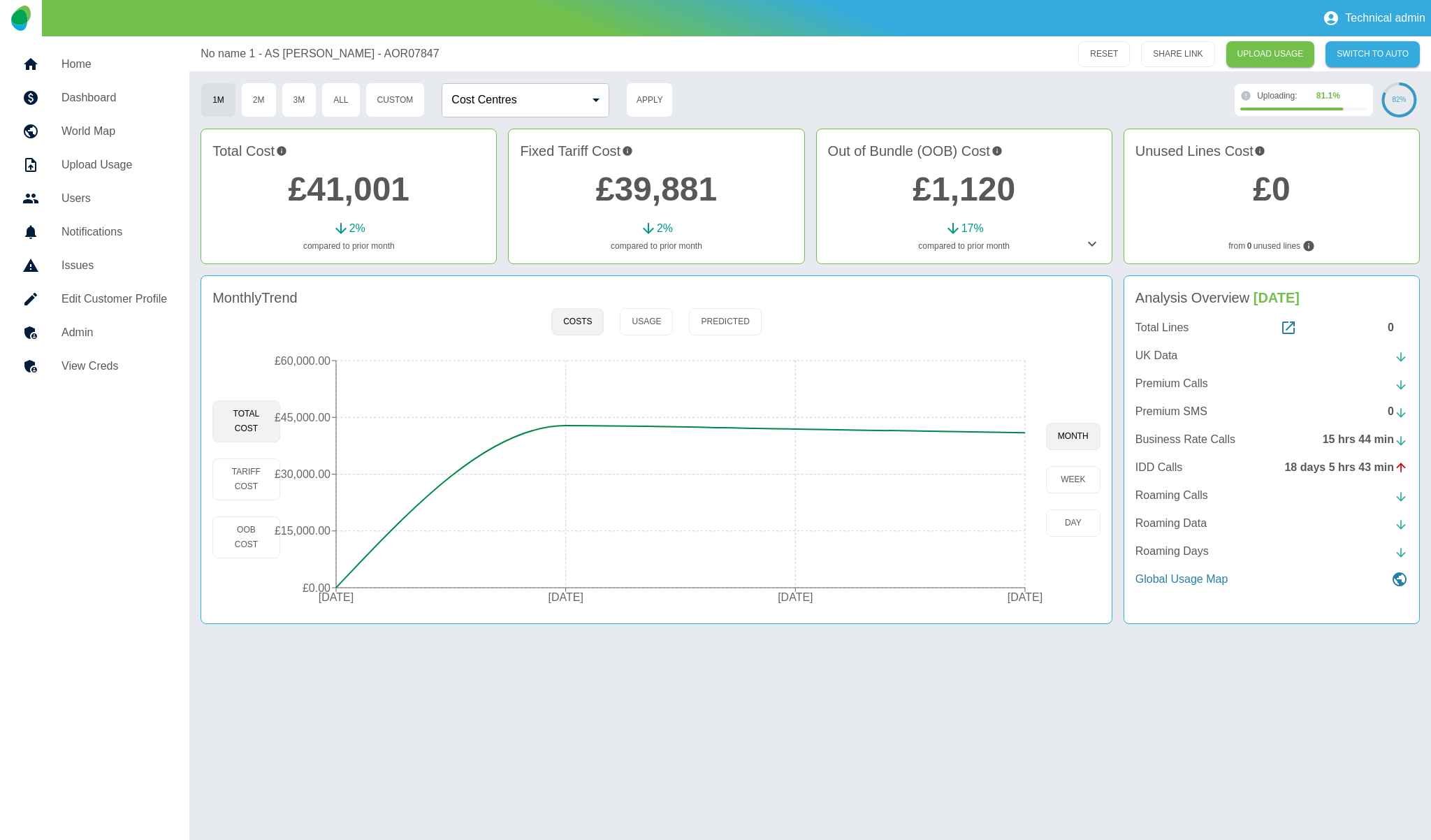
click at [104, 333] on h5 "Admin" at bounding box center [114, 332] width 105 height 16
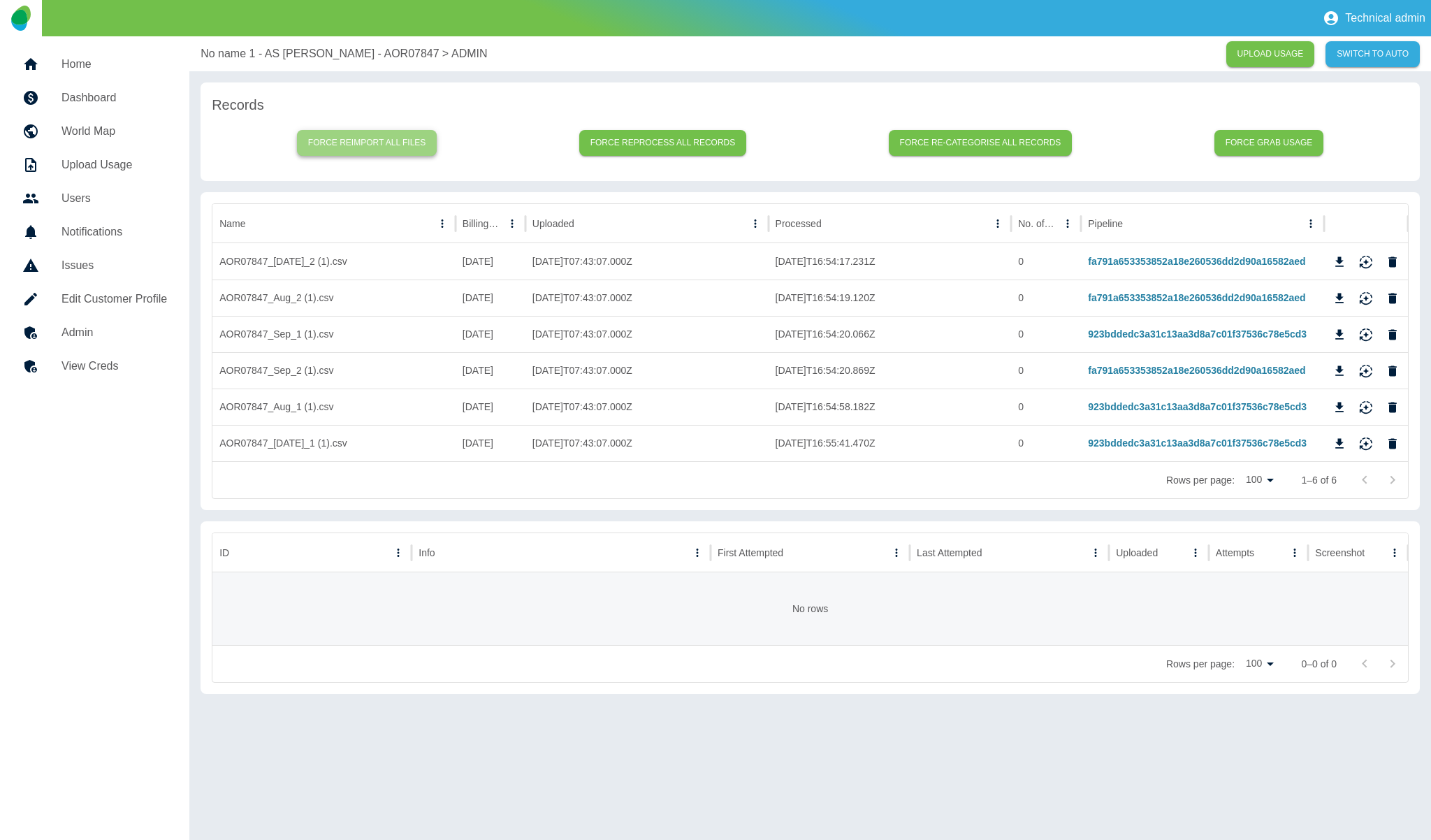
click at [356, 144] on button "Force reimport all files" at bounding box center [367, 143] width 140 height 26
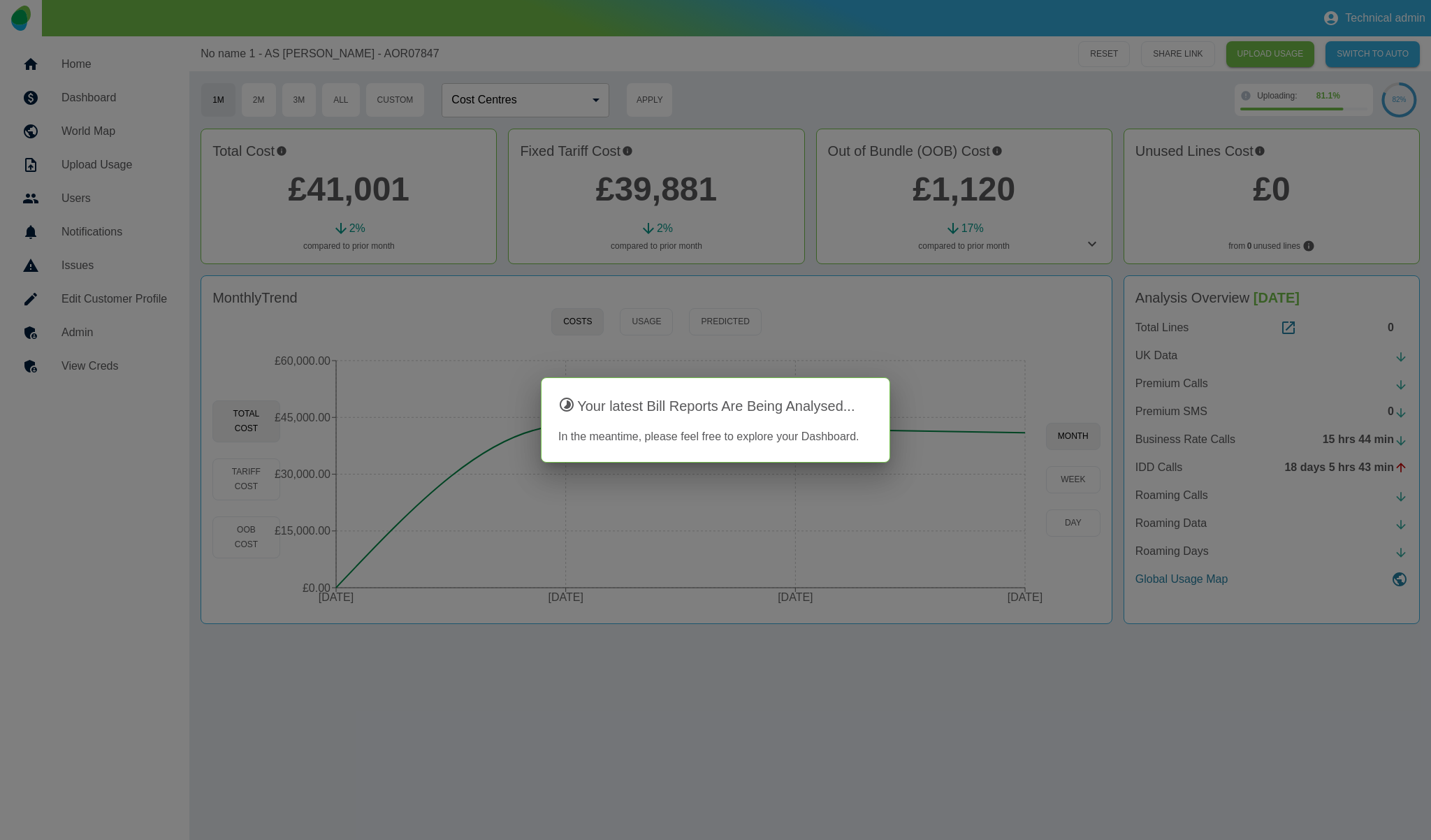
click at [657, 366] on div at bounding box center [716, 420] width 1431 height 840
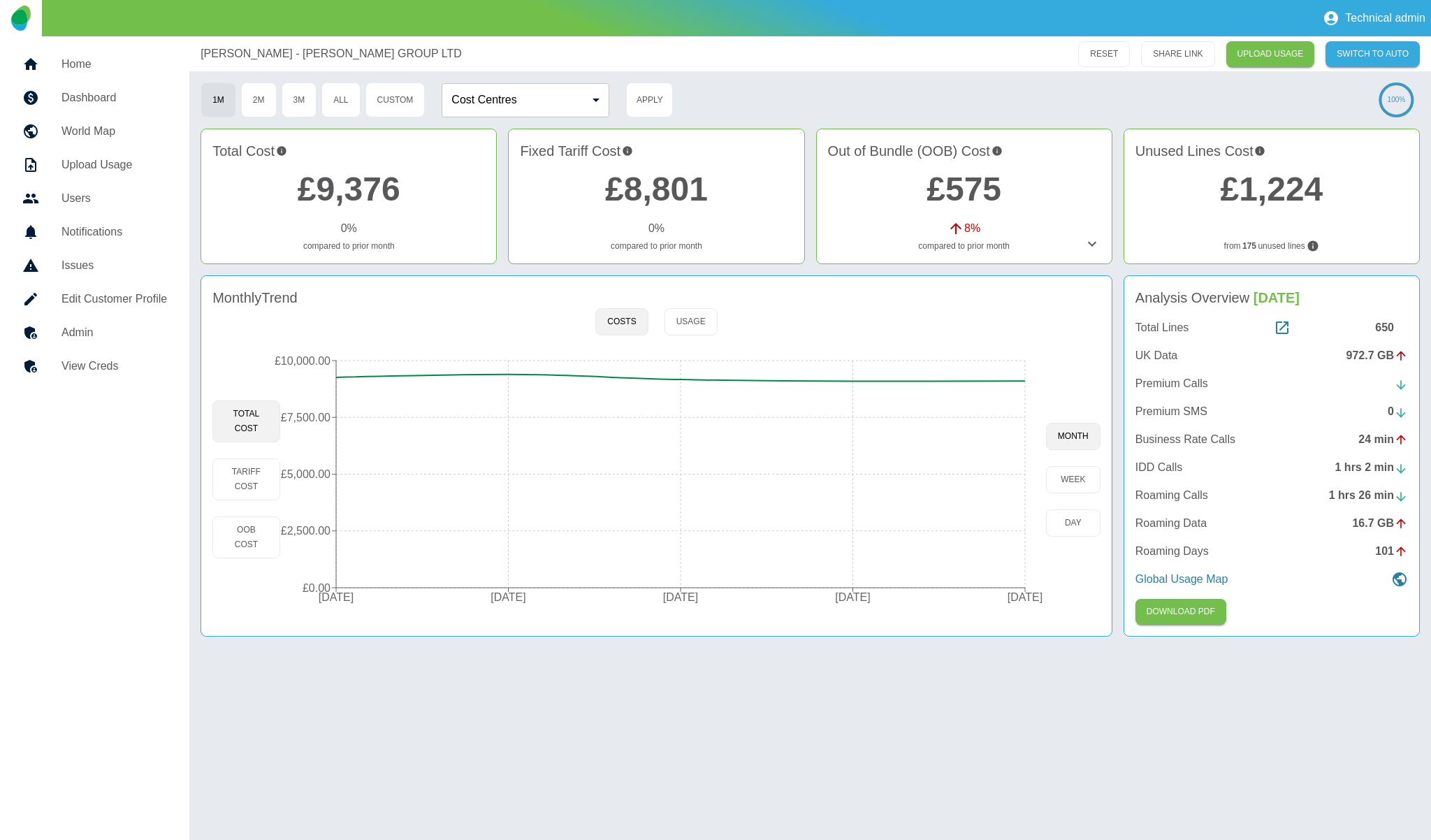
click at [107, 336] on h5 "Admin" at bounding box center [114, 332] width 105 height 16
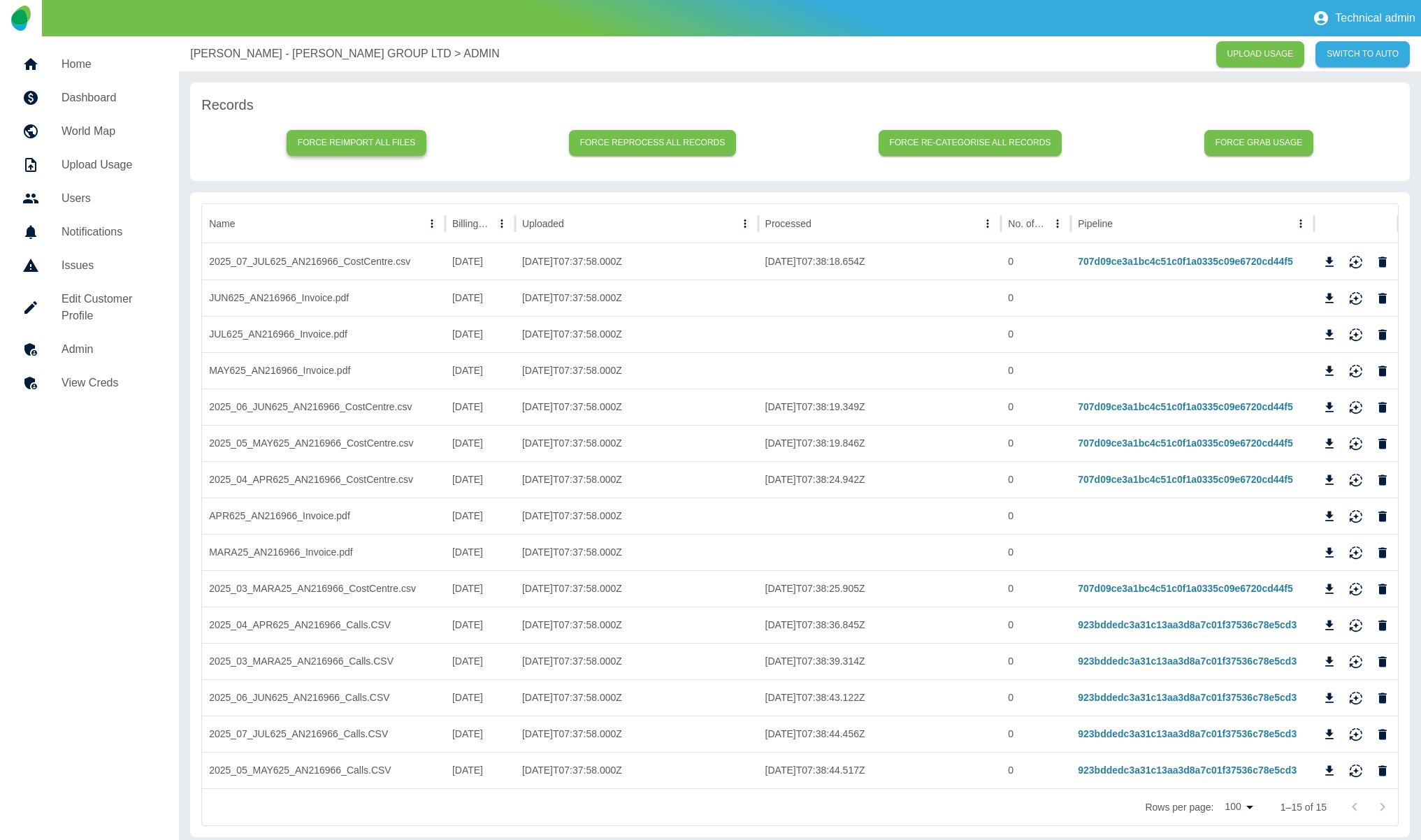
click at [375, 139] on button "Force reimport all files" at bounding box center [357, 143] width 140 height 26
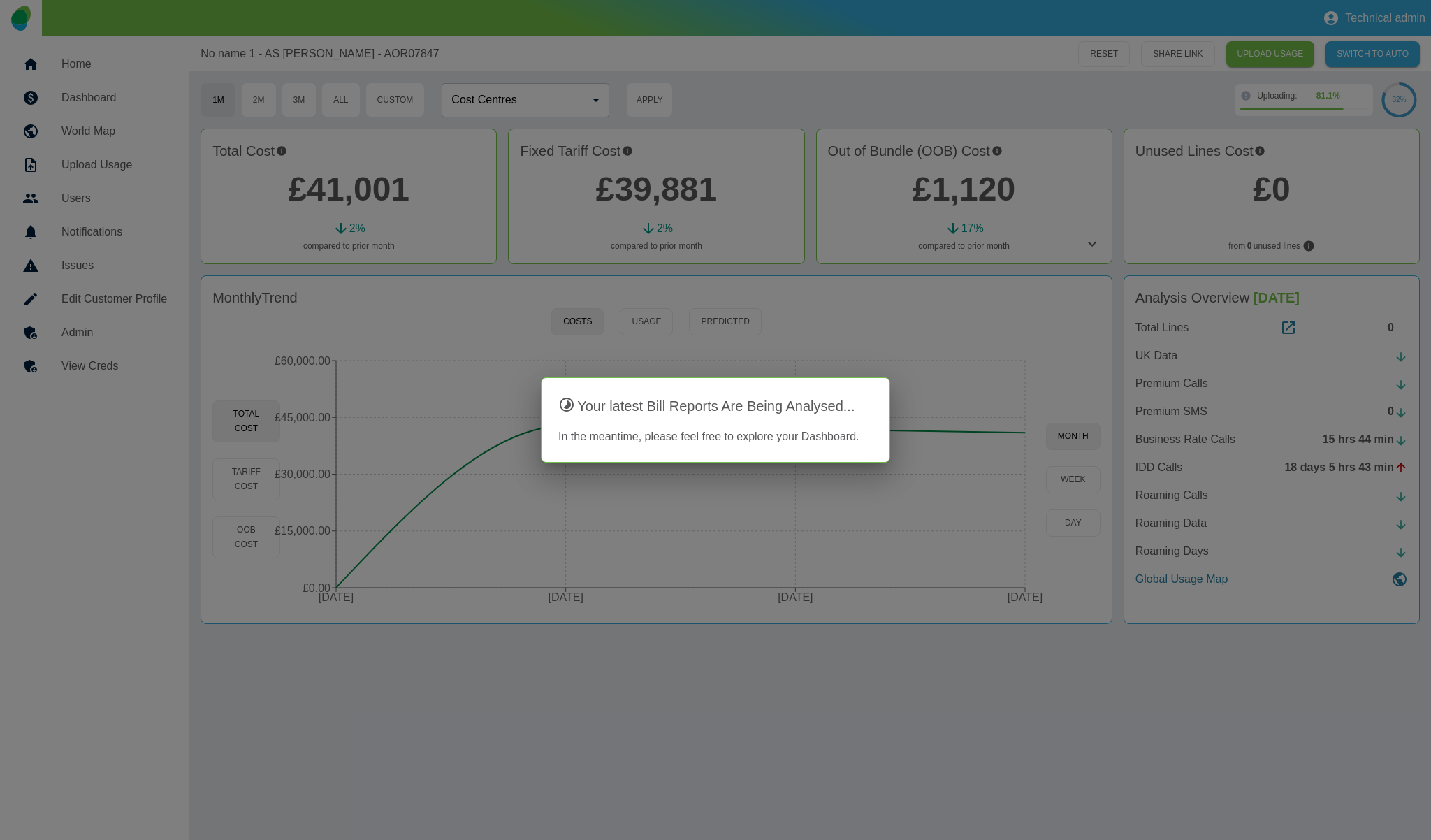
click at [864, 253] on div at bounding box center [716, 420] width 1431 height 840
click at [1008, 271] on div at bounding box center [716, 420] width 1431 height 840
click at [603, 29] on div at bounding box center [716, 420] width 1431 height 840
click at [540, 305] on div at bounding box center [716, 420] width 1431 height 840
click at [502, 199] on div at bounding box center [716, 420] width 1431 height 840
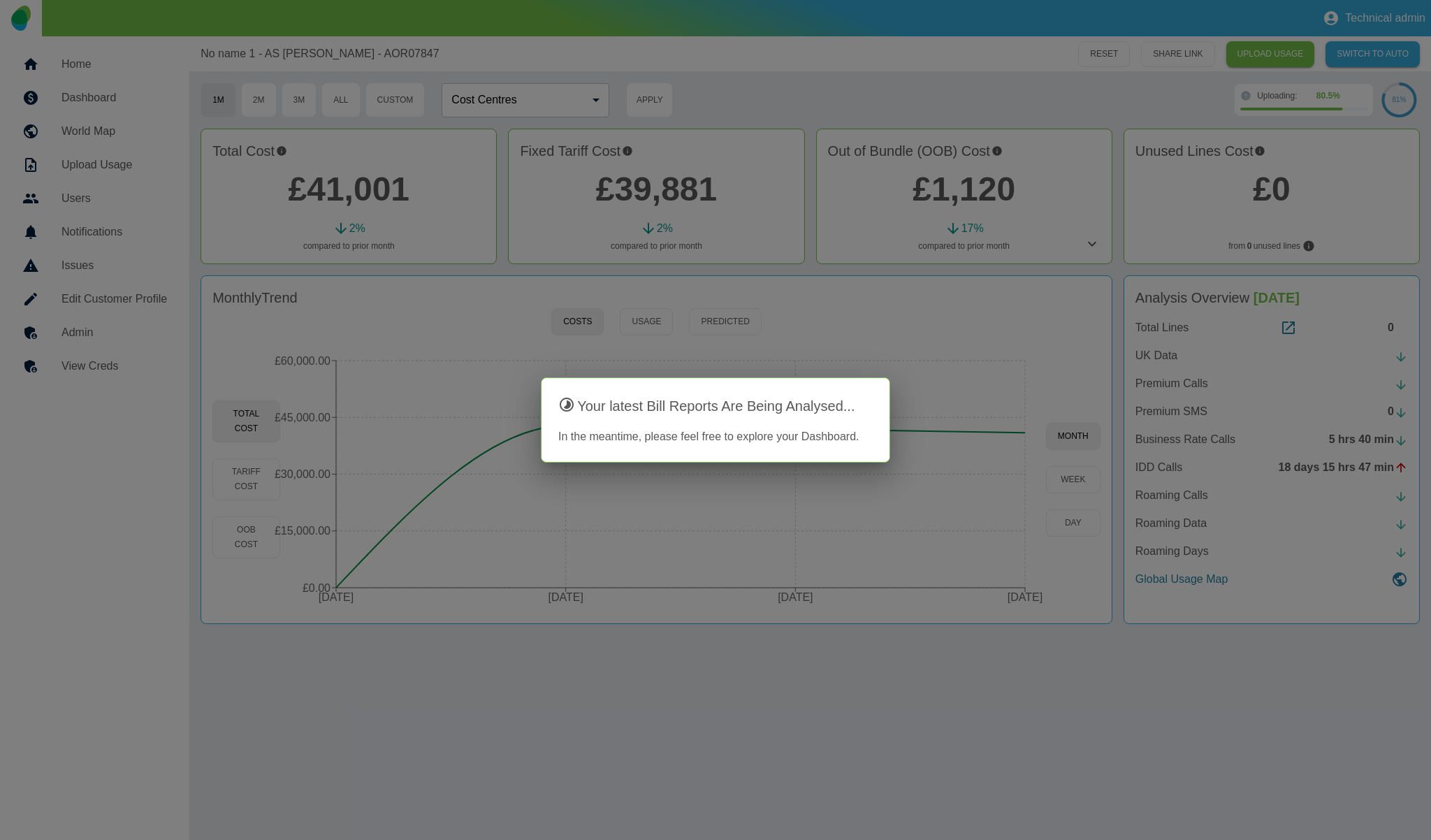
click at [532, 74] on div at bounding box center [716, 420] width 1431 height 840
click at [814, 263] on div at bounding box center [716, 420] width 1431 height 840
click at [709, 93] on div at bounding box center [716, 420] width 1431 height 840
